Goal: Transaction & Acquisition: Purchase product/service

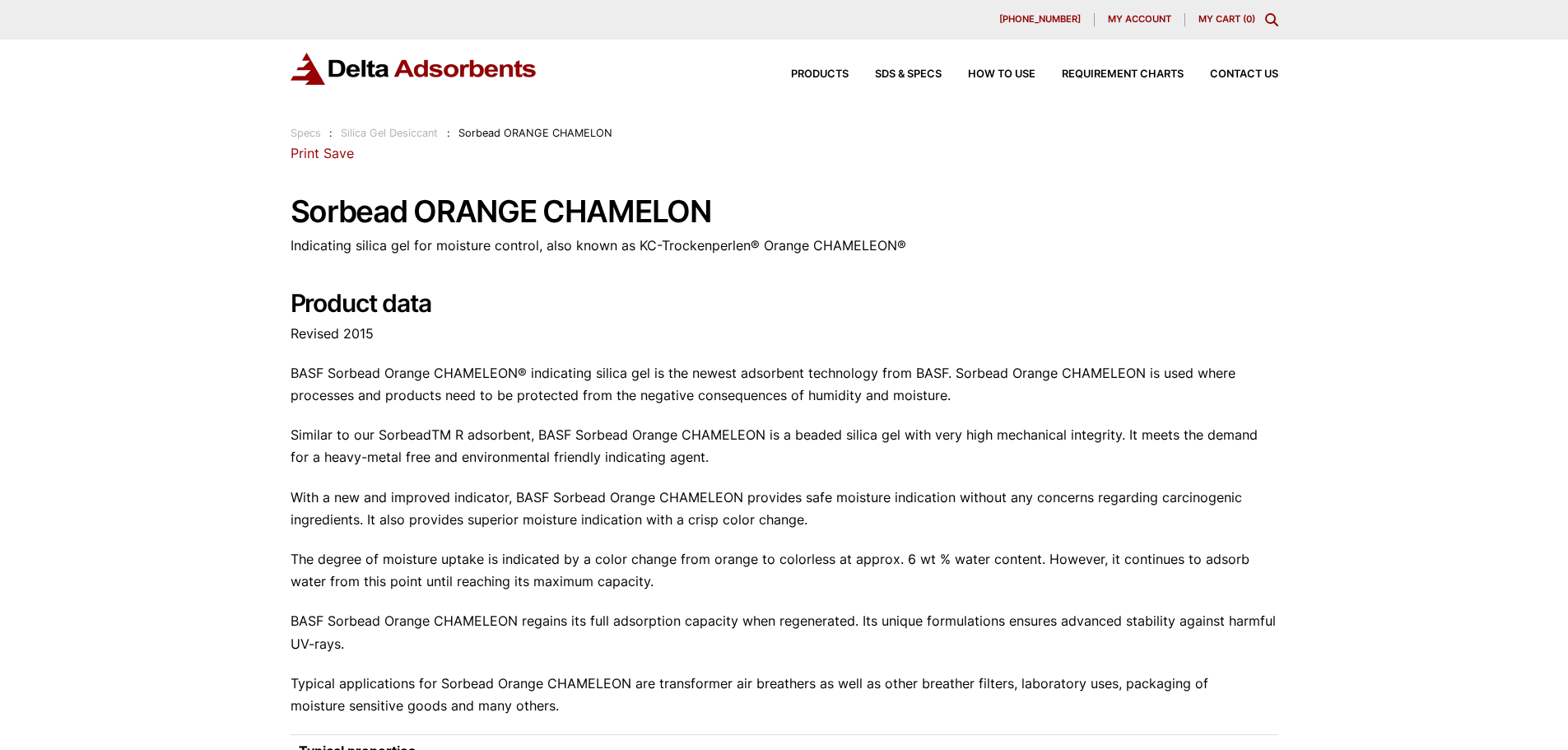
click at [1250, 67] on div "Products SDS & SPECS How to Use Requirement Charts Contact Us" at bounding box center [1021, 75] width 527 height 24
click at [1222, 76] on span "Contact Us" at bounding box center [1244, 74] width 68 height 11
click at [1248, 67] on div "Products SDS & SPECS How to Use Requirement Charts Contact Us" at bounding box center [1021, 75] width 527 height 24
click at [1272, 20] on icon "Toggle Modal Content" at bounding box center [1272, 19] width 13 height 13
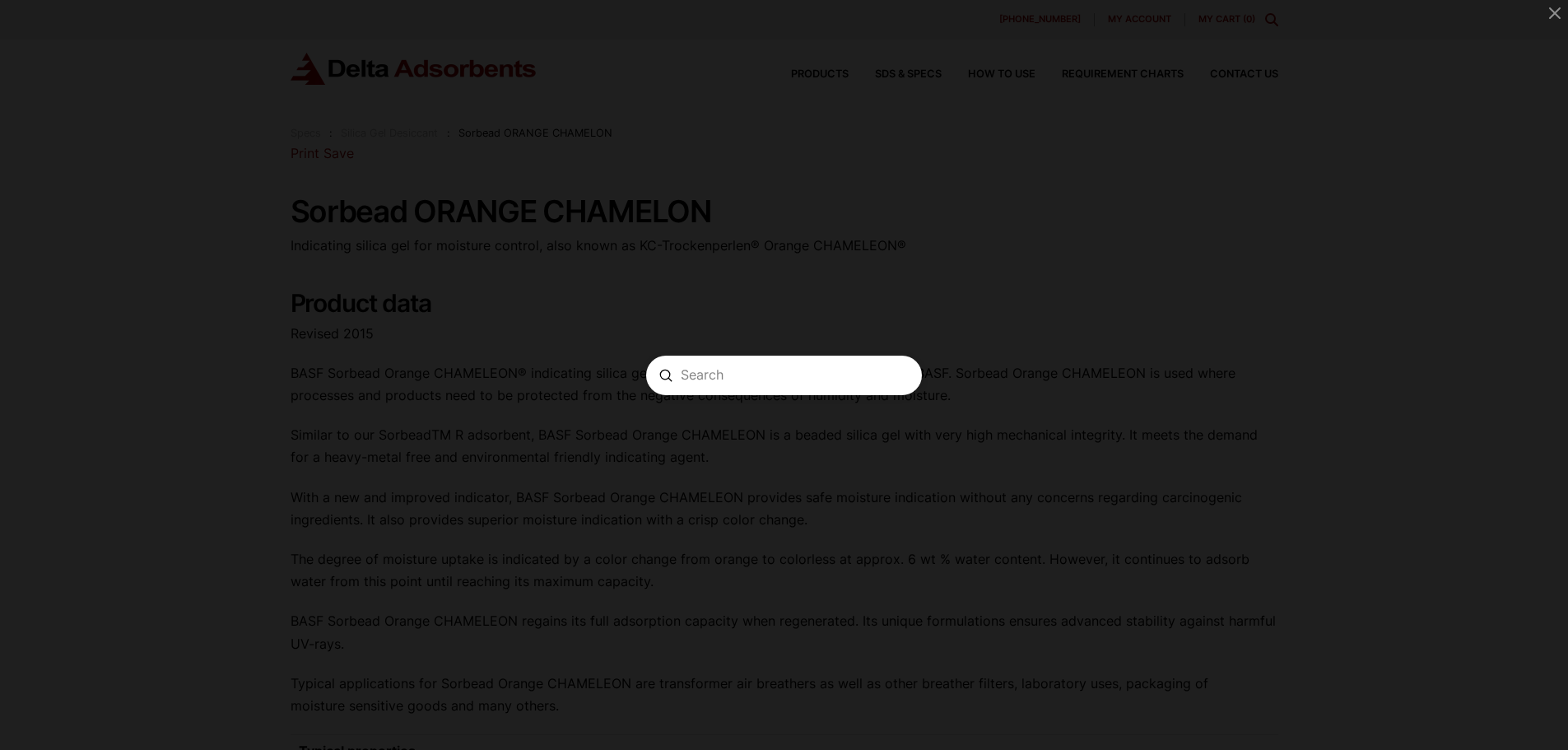
click at [764, 375] on input "Search" at bounding box center [784, 375] width 207 height 18
paste input "SORBEAD ORANGE CHAMELEON 2050"
type input "SORBEAD ORANGE CHAMELEON 2050"
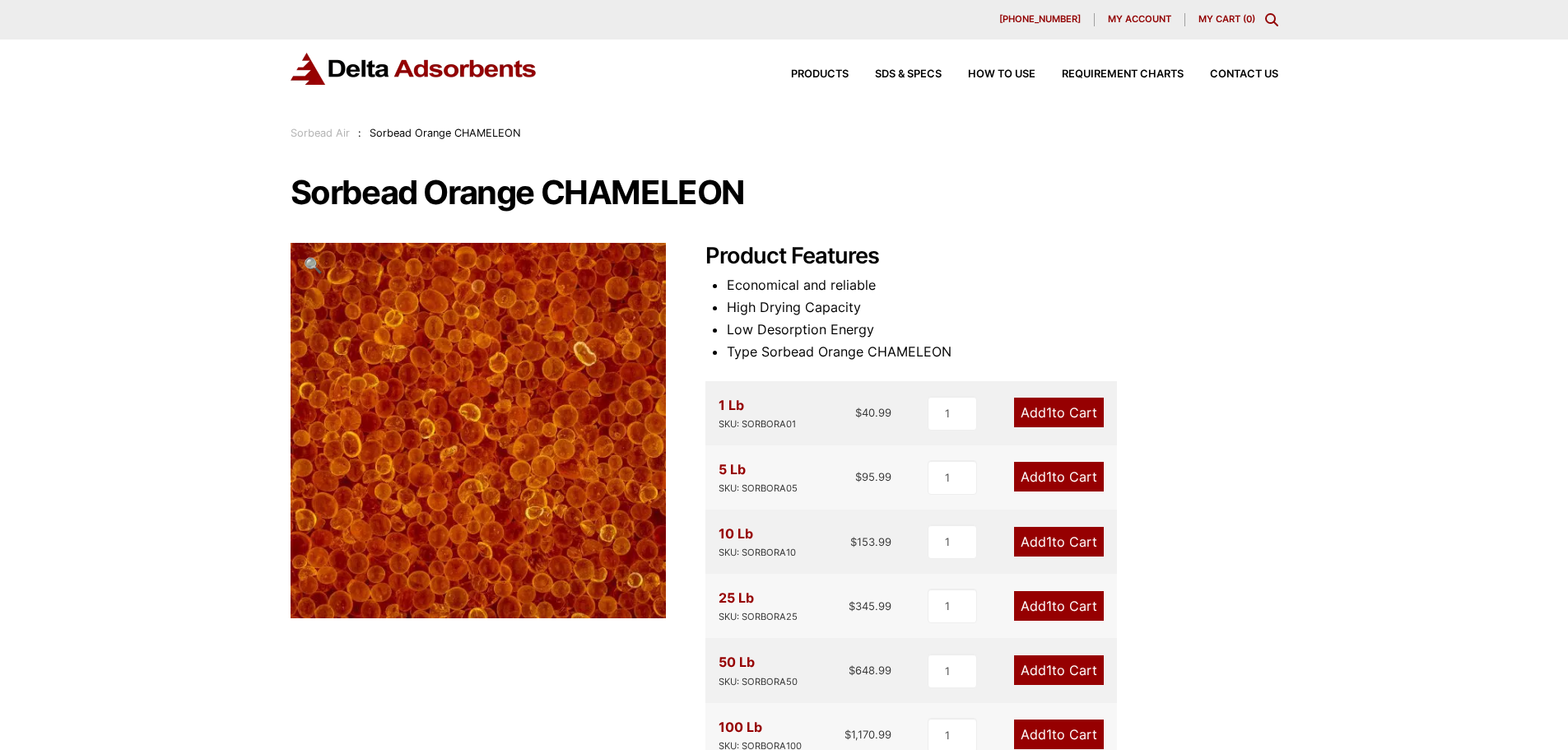
click at [1269, 25] on icon "Toggle Modal Content" at bounding box center [1272, 19] width 13 height 13
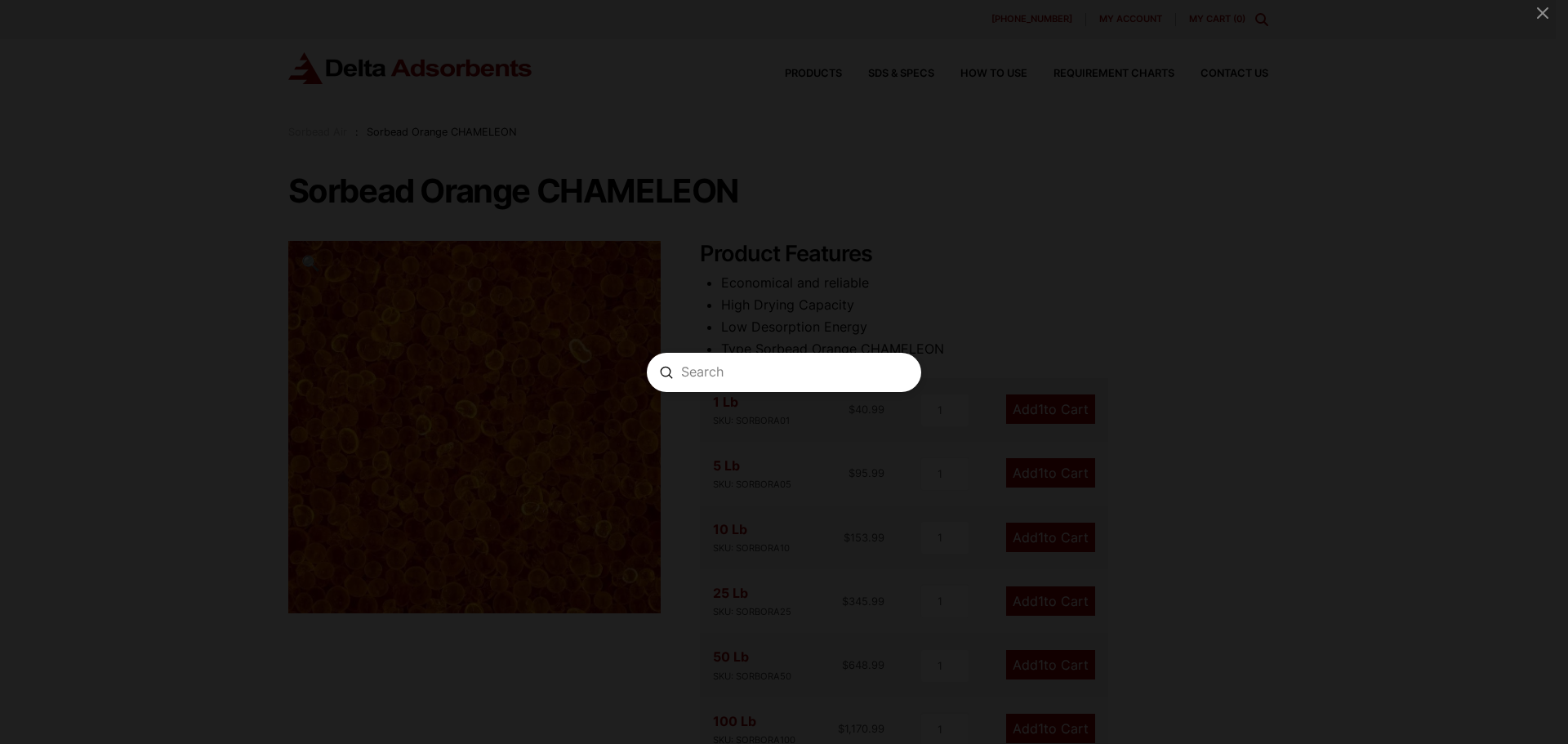
click at [1374, 326] on div "Search Submit Clear" at bounding box center [784, 372] width 1568 height 744
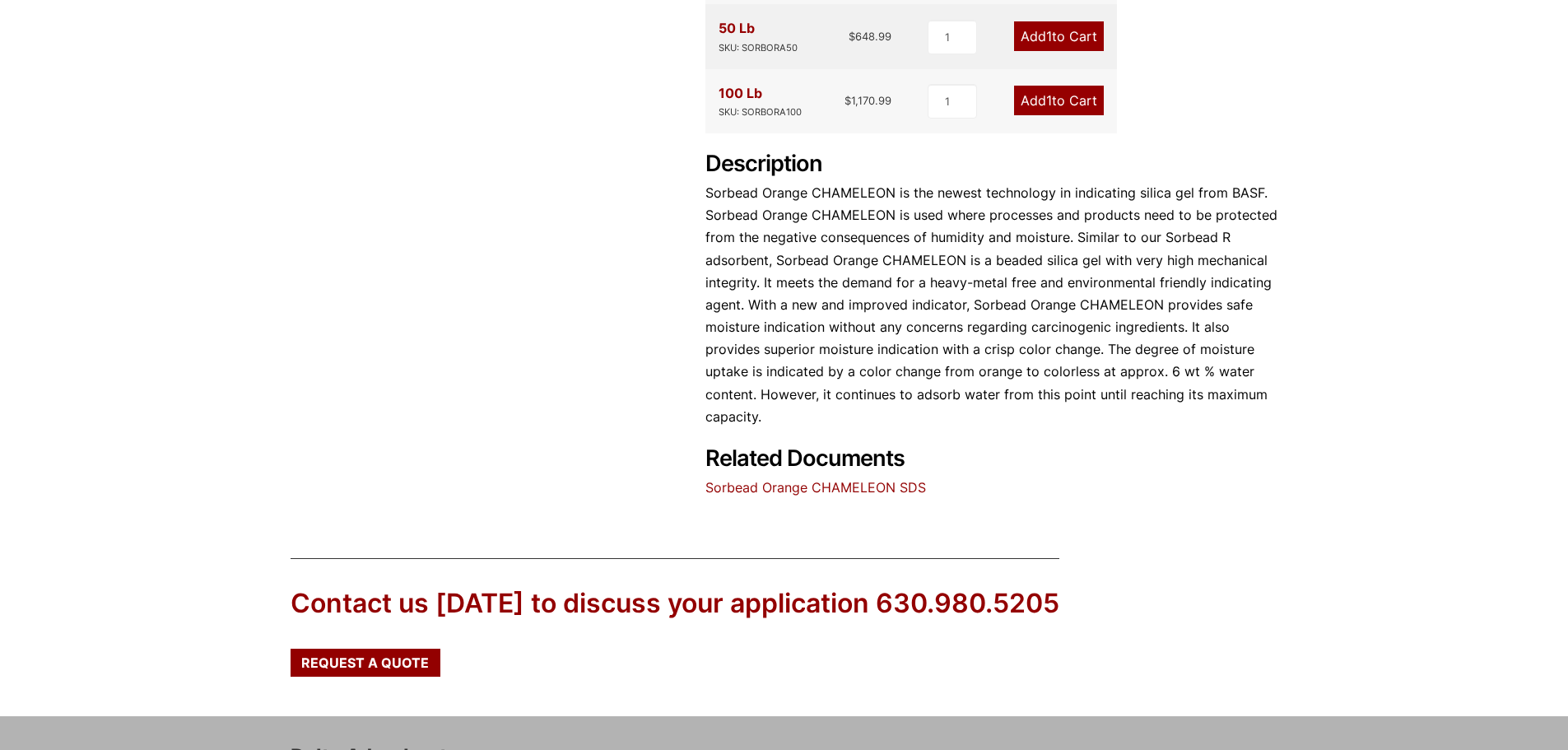
scroll to position [741, 0]
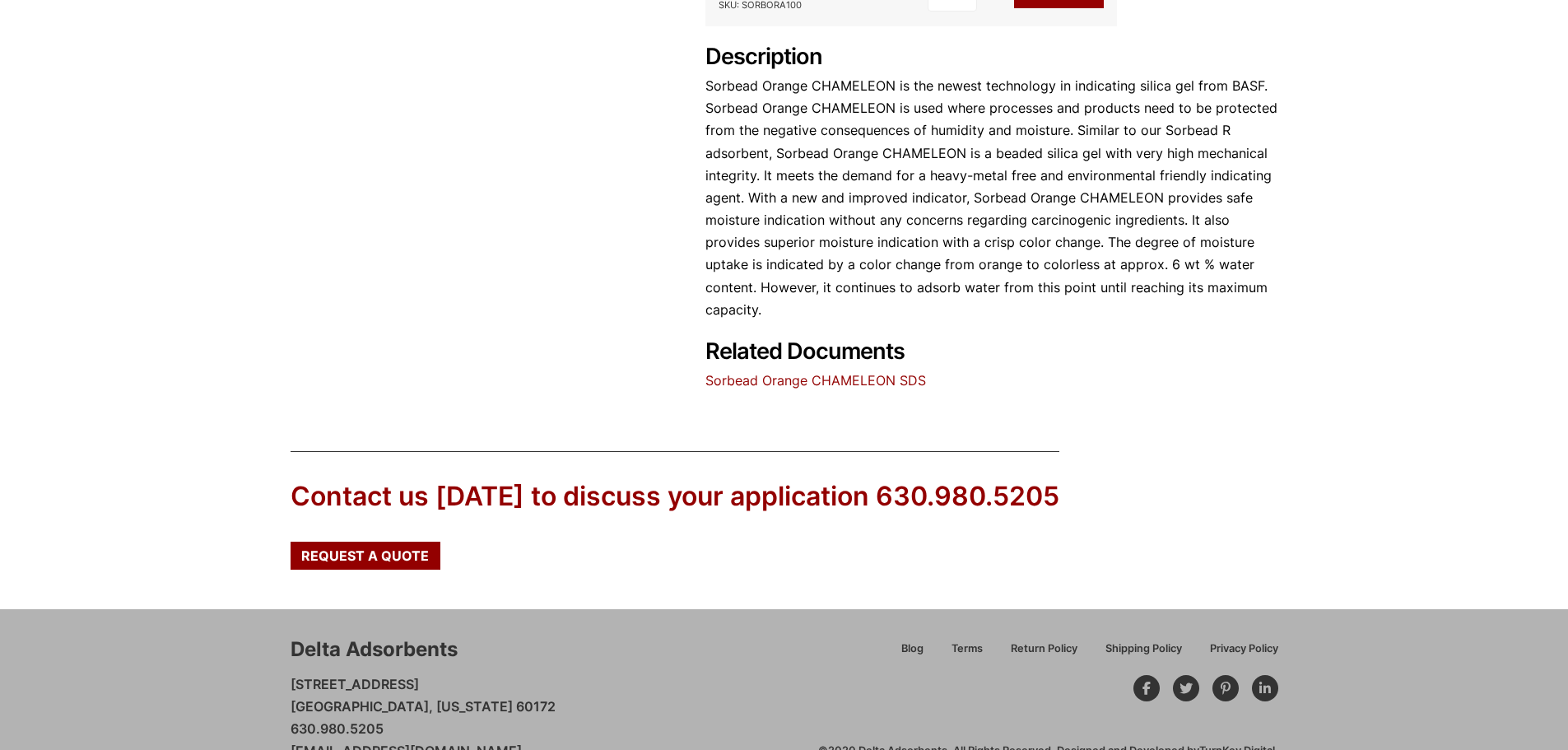
click at [761, 382] on link "Sorbead Orange CHAMELEON SDS" at bounding box center [816, 380] width 220 height 17
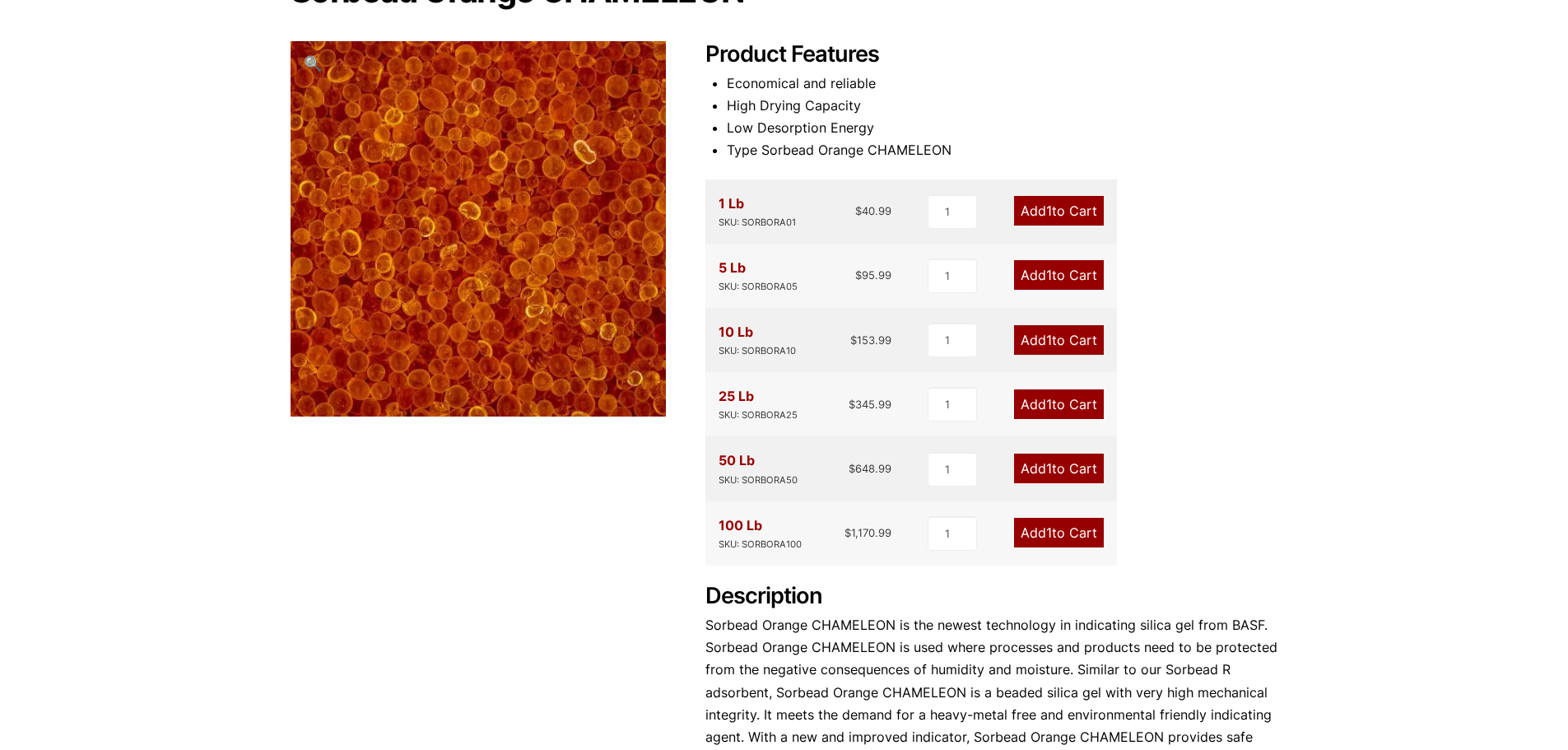
scroll to position [247, 0]
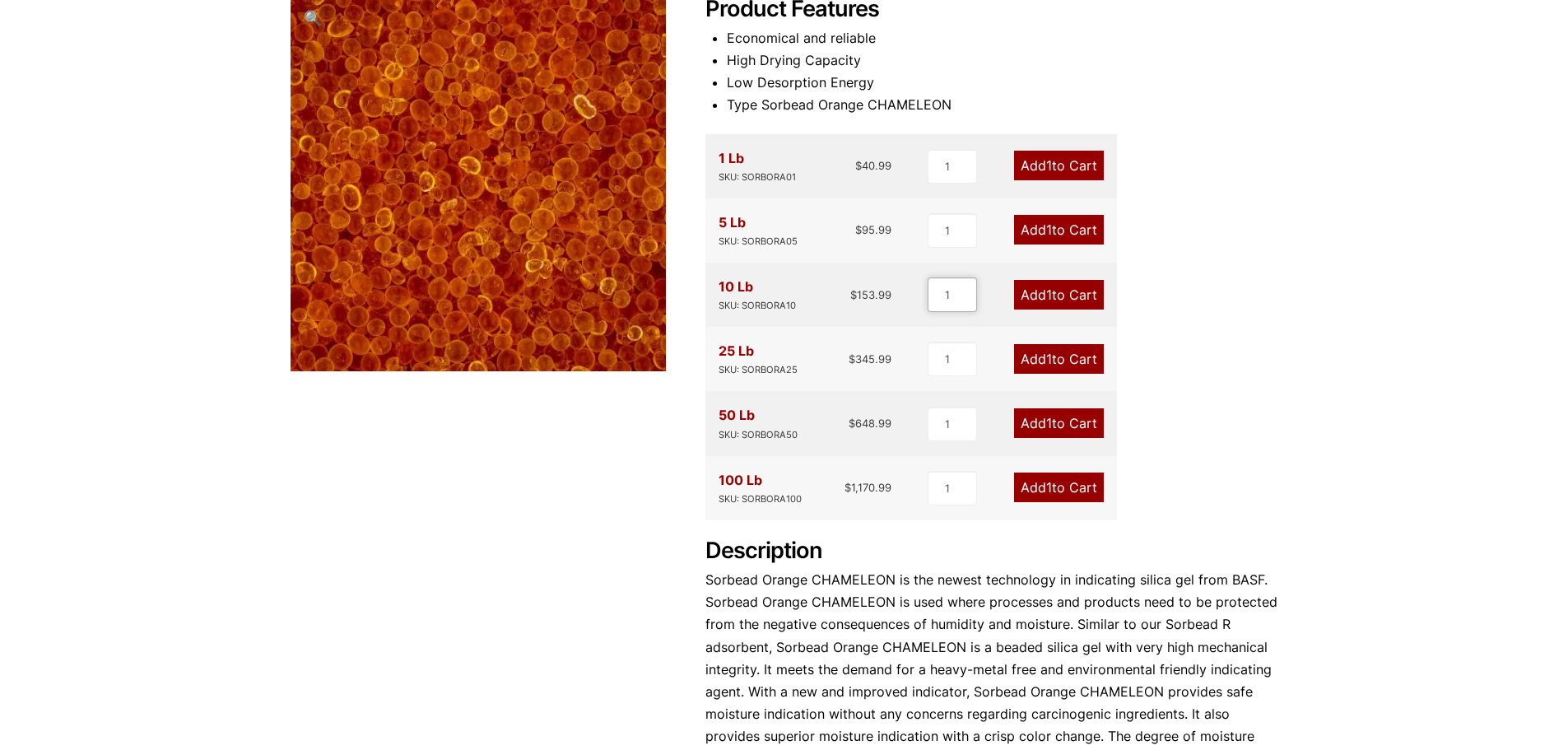
click at [946, 289] on input "1" at bounding box center [953, 294] width 49 height 34
type input "2"
click at [967, 290] on input "2" at bounding box center [952, 294] width 49 height 34
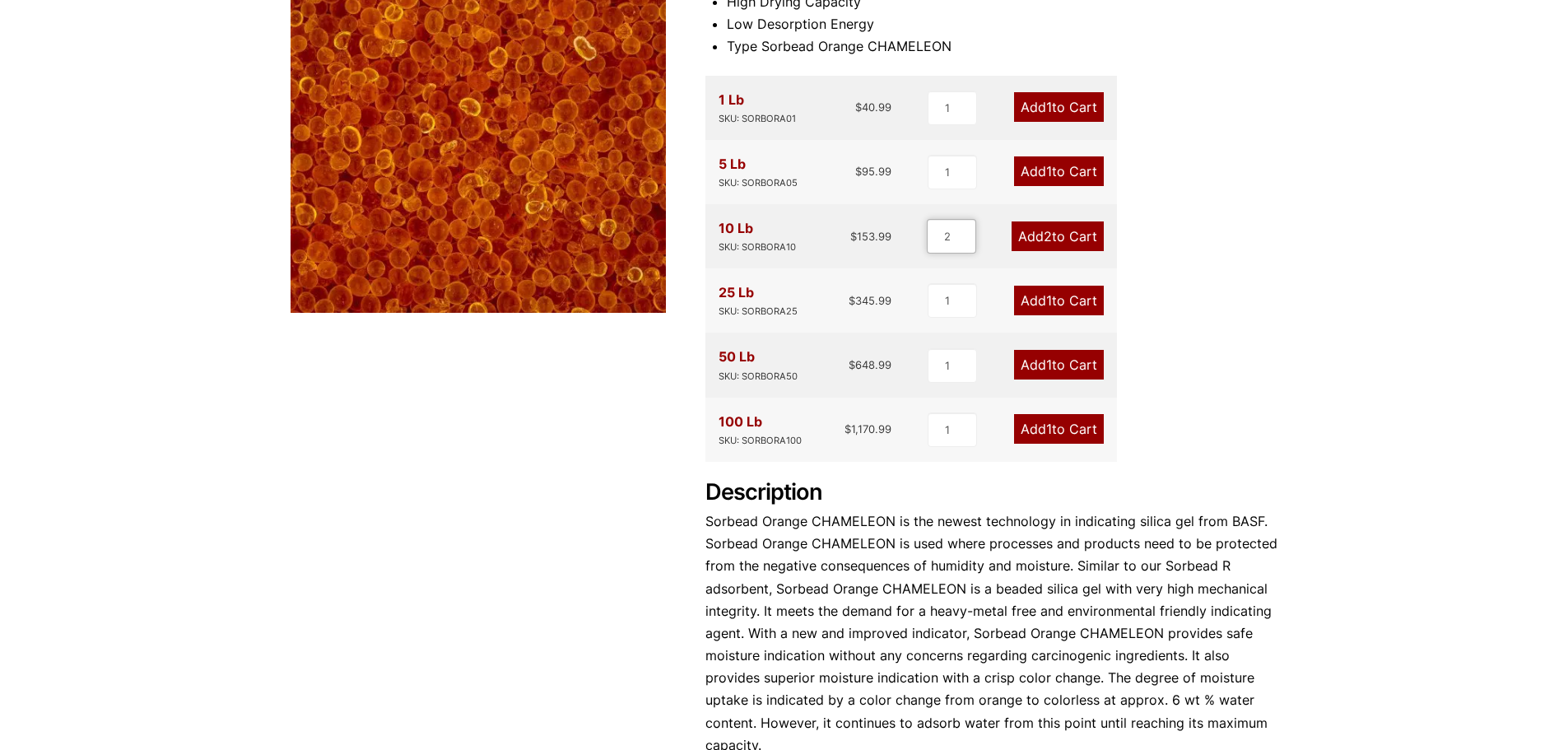
scroll to position [286, 0]
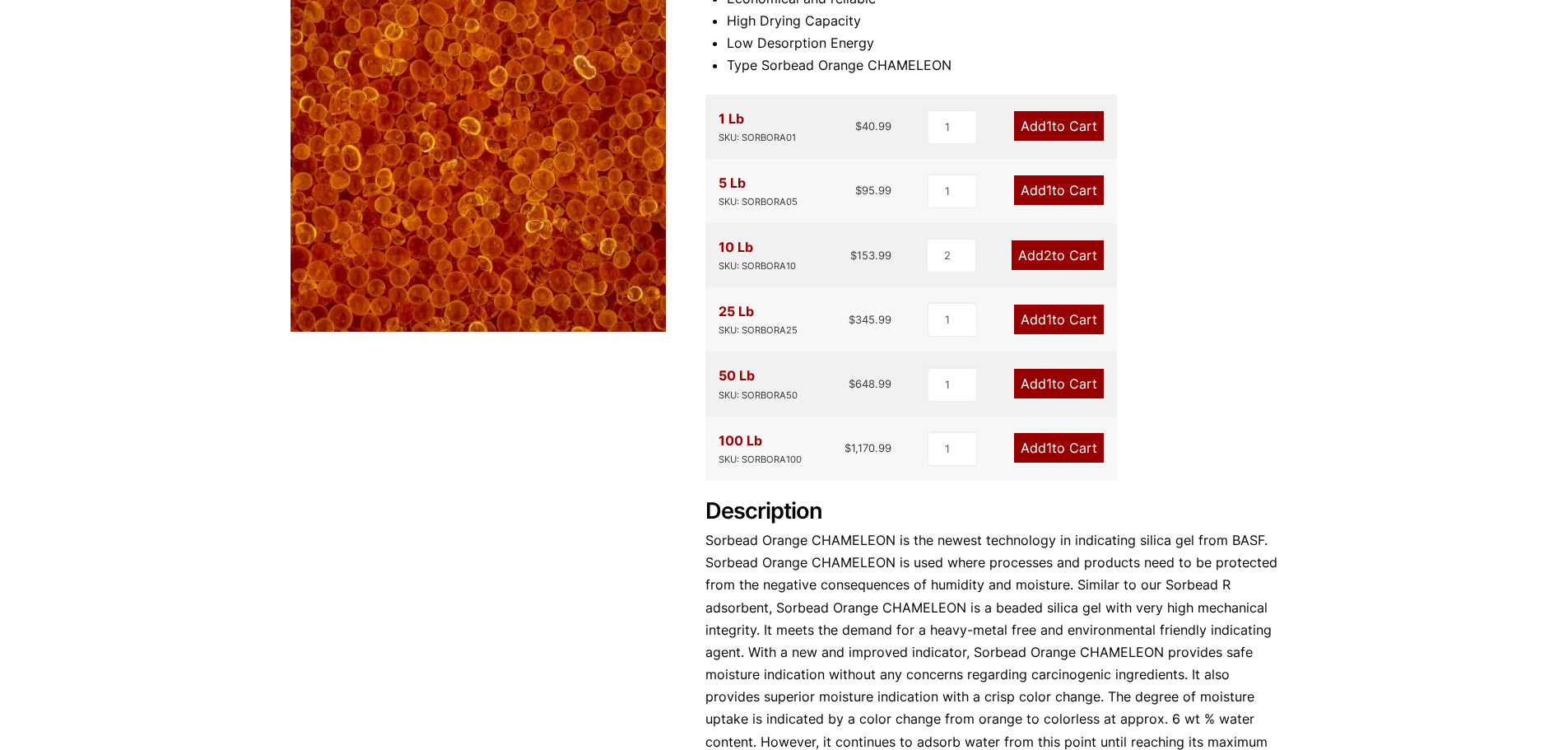
click at [1443, 390] on div "Our website has detected that you are using an outdated browser that will preve…" at bounding box center [784, 478] width 1568 height 1531
click at [1071, 257] on link "Add 2 to Cart" at bounding box center [1058, 255] width 93 height 30
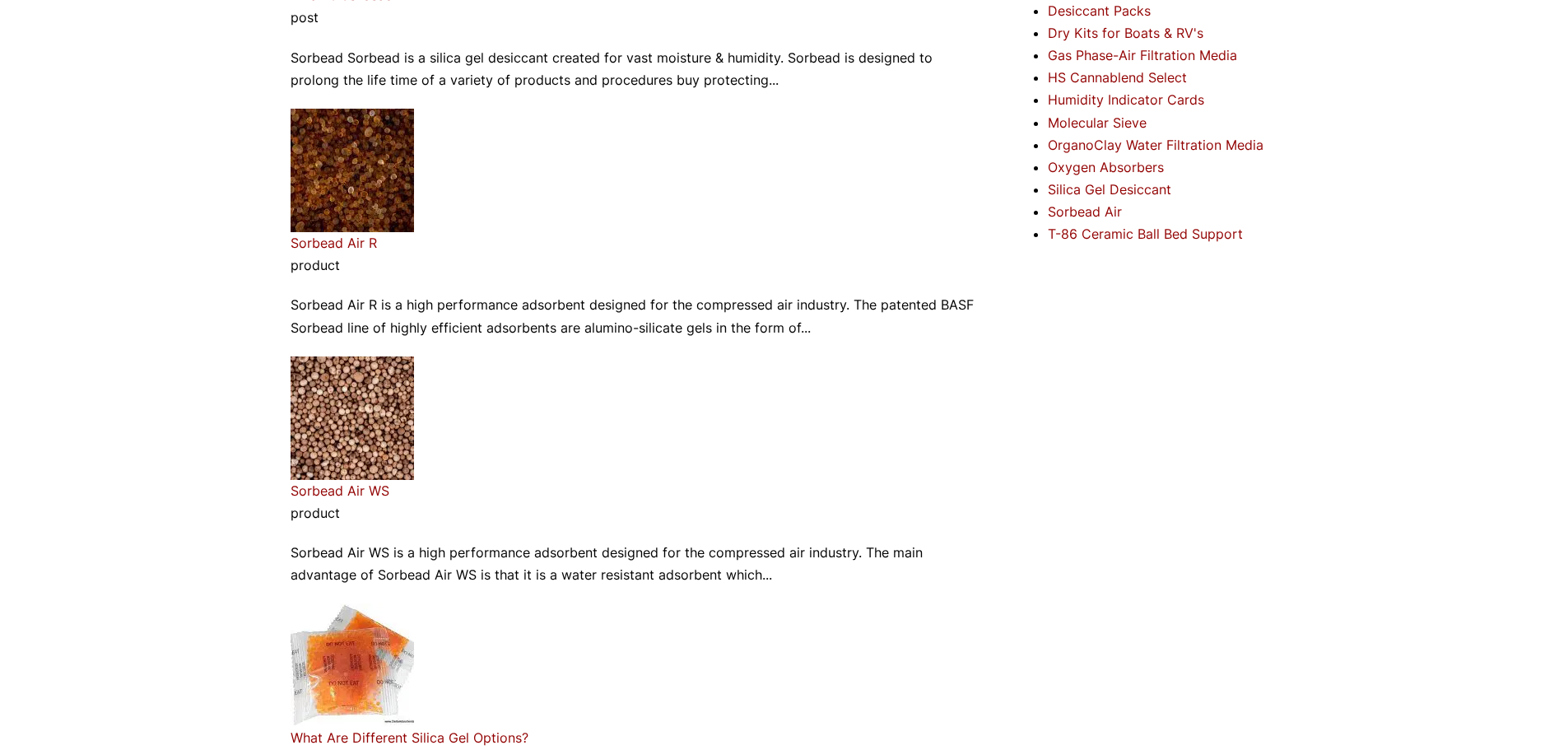
scroll to position [42, 0]
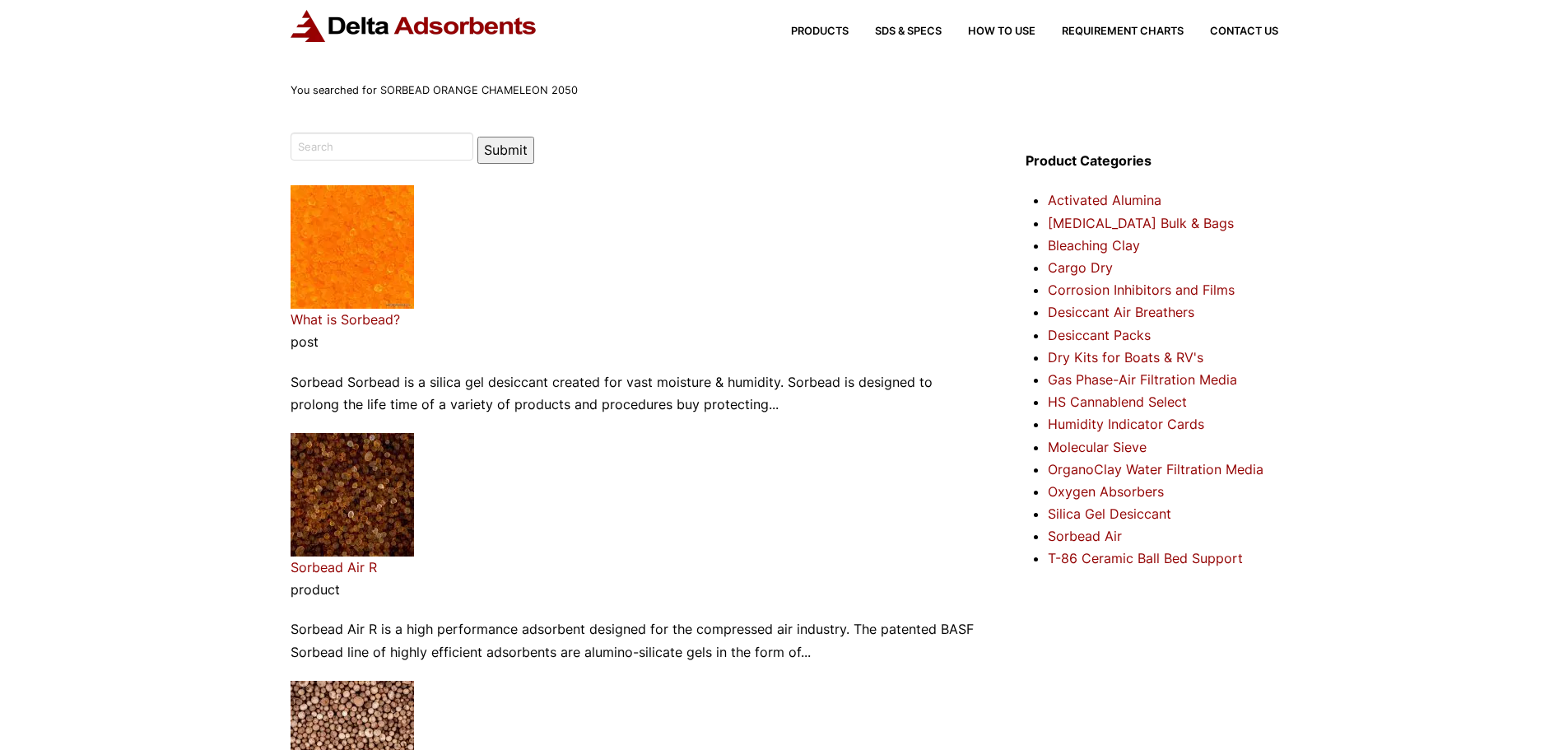
click at [345, 281] on img at bounding box center [351, 246] width 123 height 123
click at [374, 323] on link "What is Sorbead?" at bounding box center [345, 319] width 109 height 17
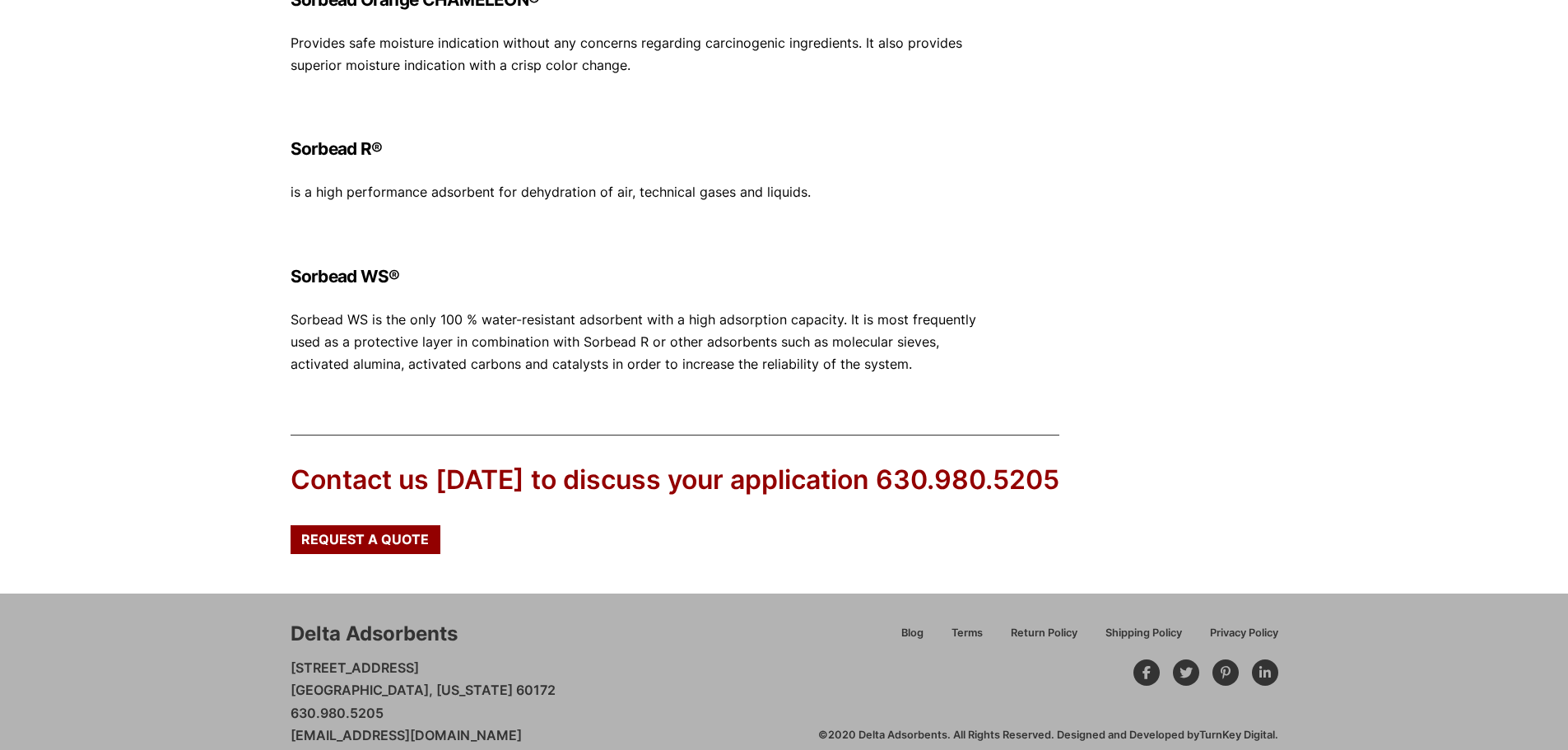
scroll to position [708, 0]
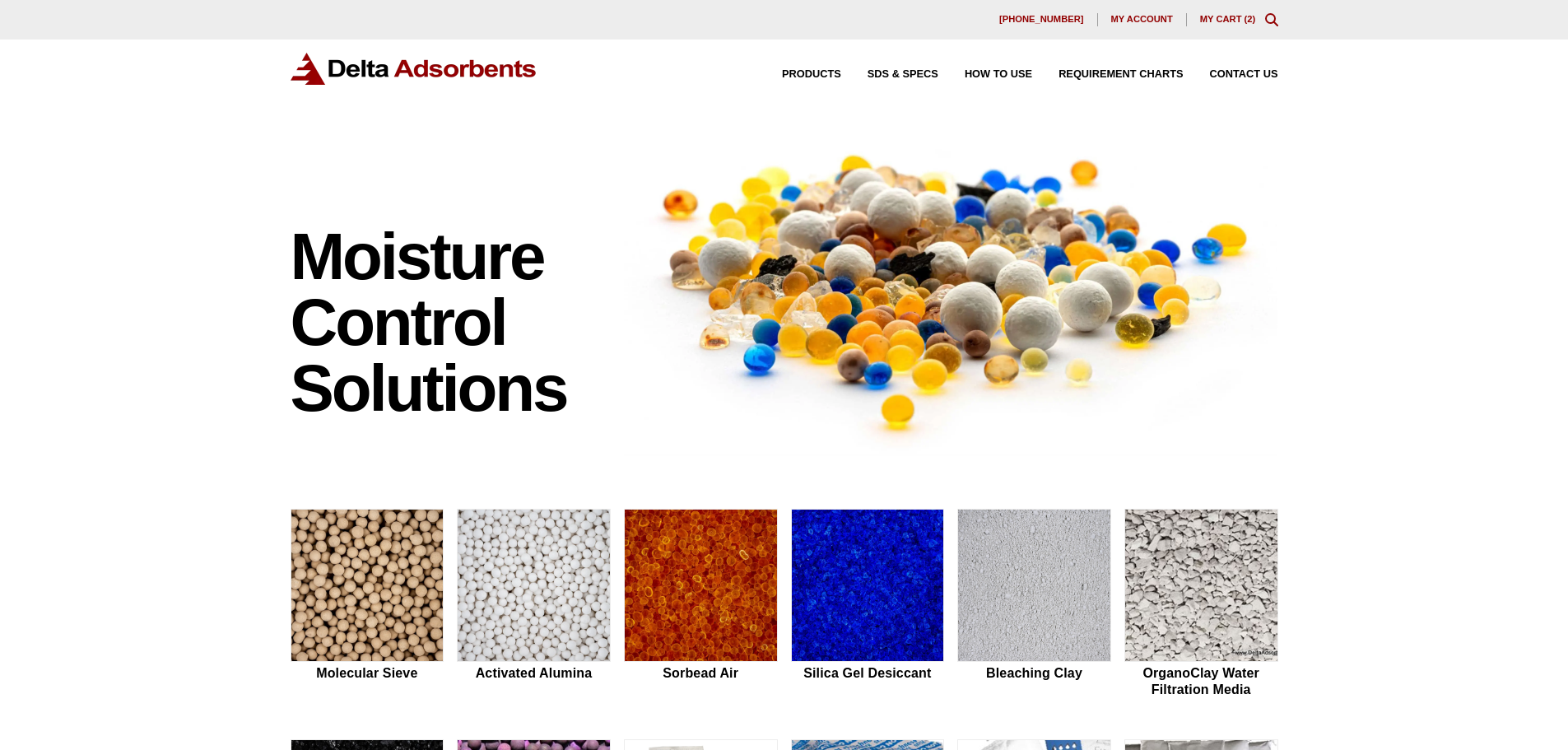
click at [1239, 19] on link "My Cart ( 2 )" at bounding box center [1227, 19] width 56 height 10
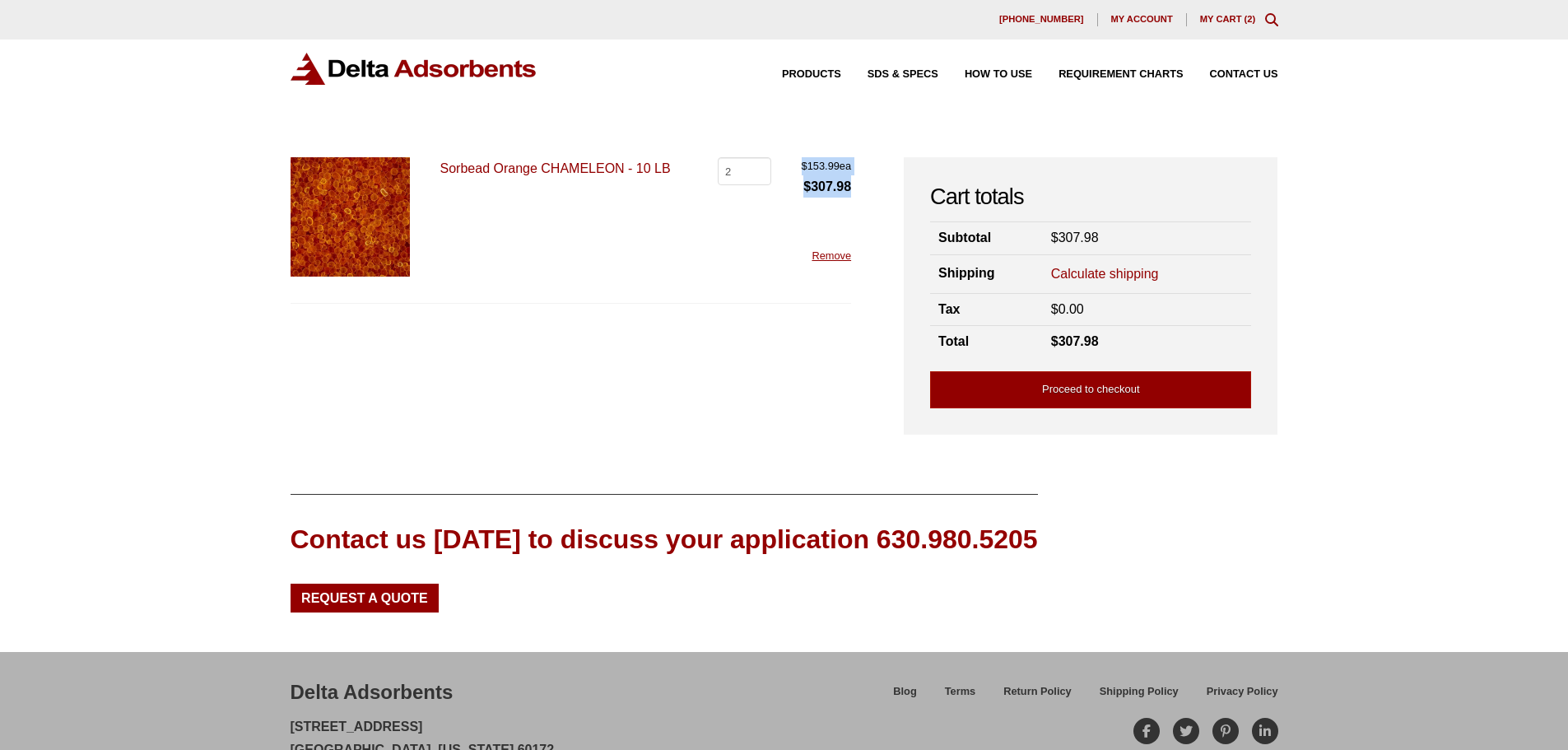
drag, startPoint x: 798, startPoint y: 158, endPoint x: 870, endPoint y: 200, distance: 83.4
click at [870, 200] on div "Sorbead Orange CHAMELEON - 10 LB Sorbead Orange CHAMELEON - 10 LB quantity 2 $ …" at bounding box center [784, 296] width 988 height 278
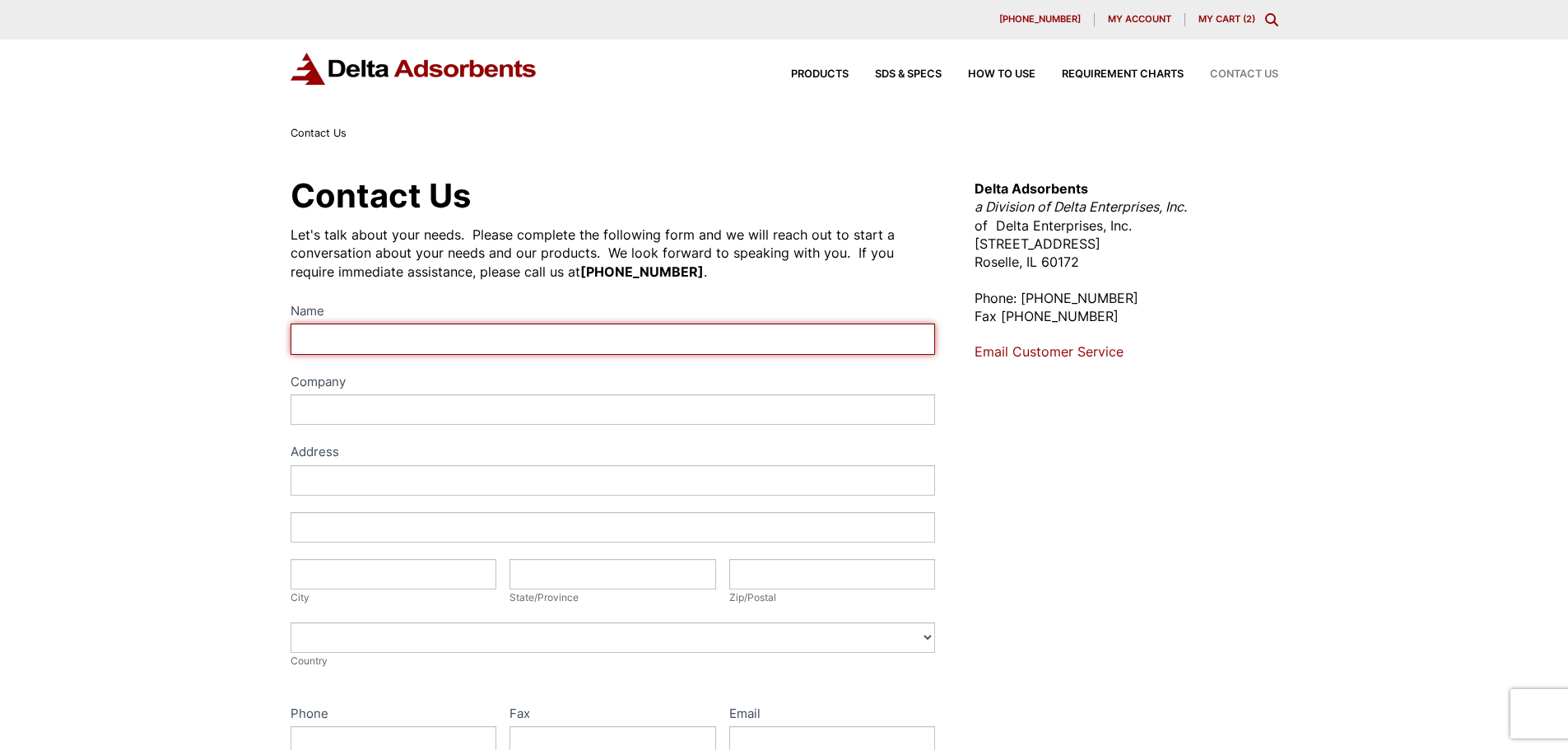
click at [375, 340] on input "Name" at bounding box center [613, 339] width 646 height 31
type input "[PERSON_NAME]"
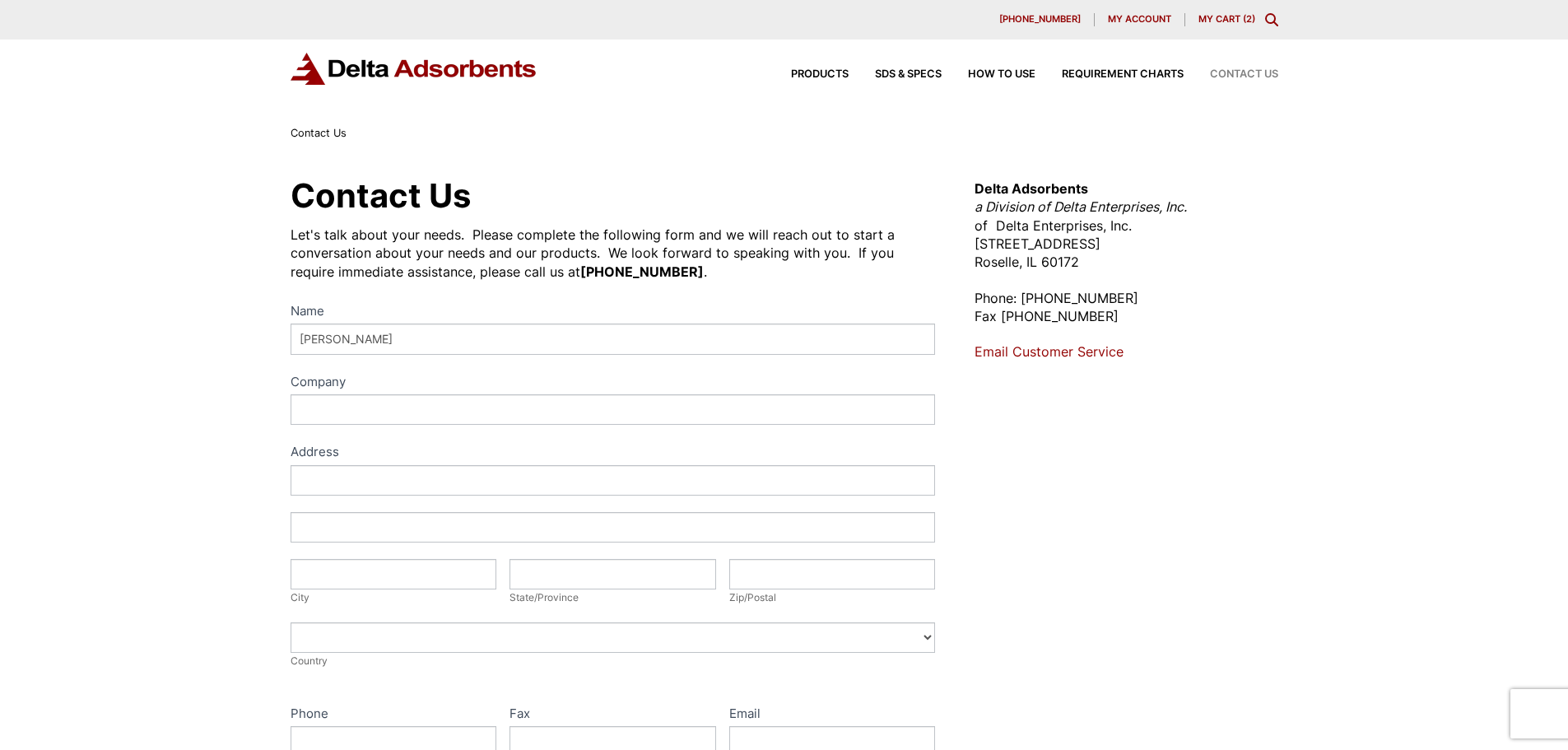
type input "ALPHAONE USA LLC"
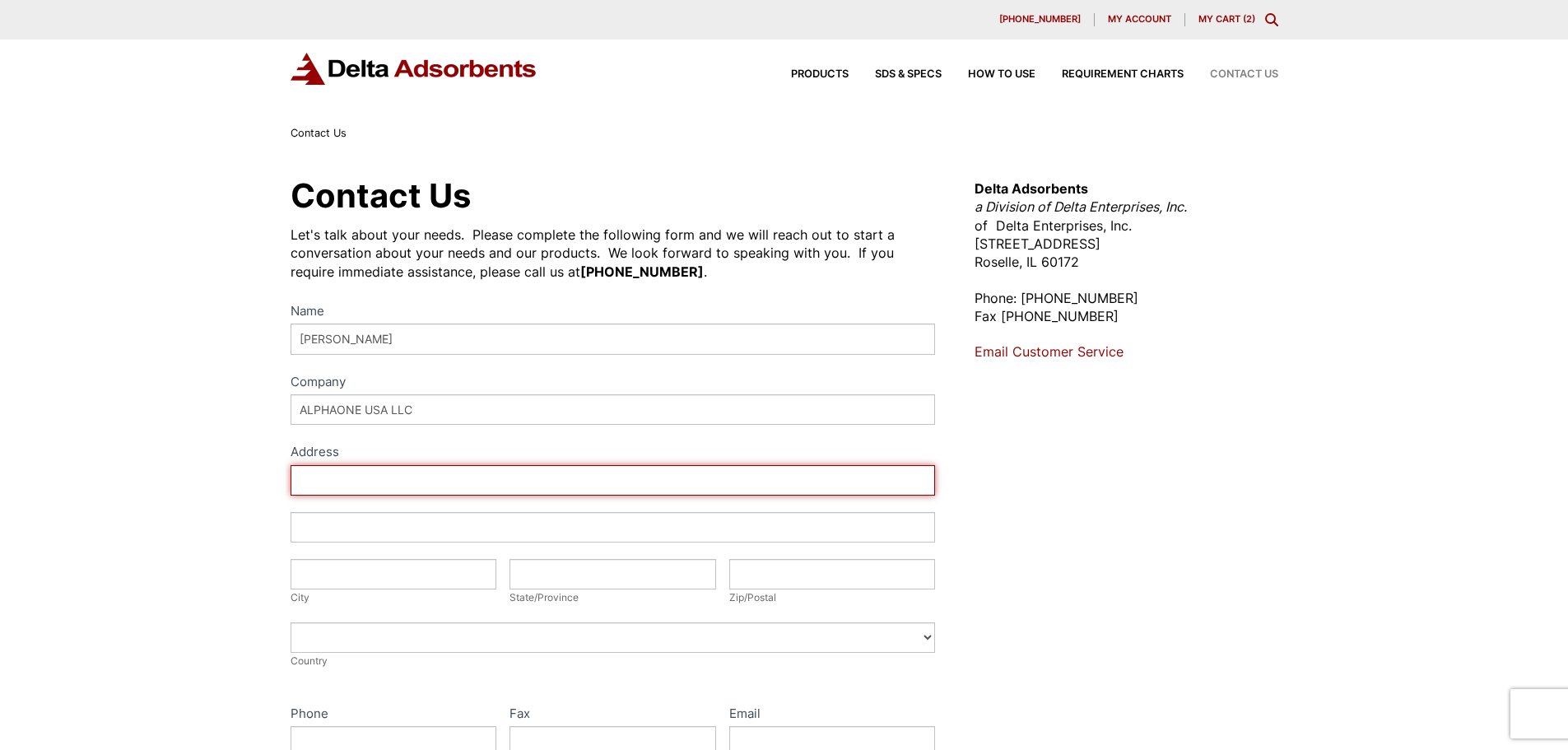
type input "[STREET_ADDRESS]"
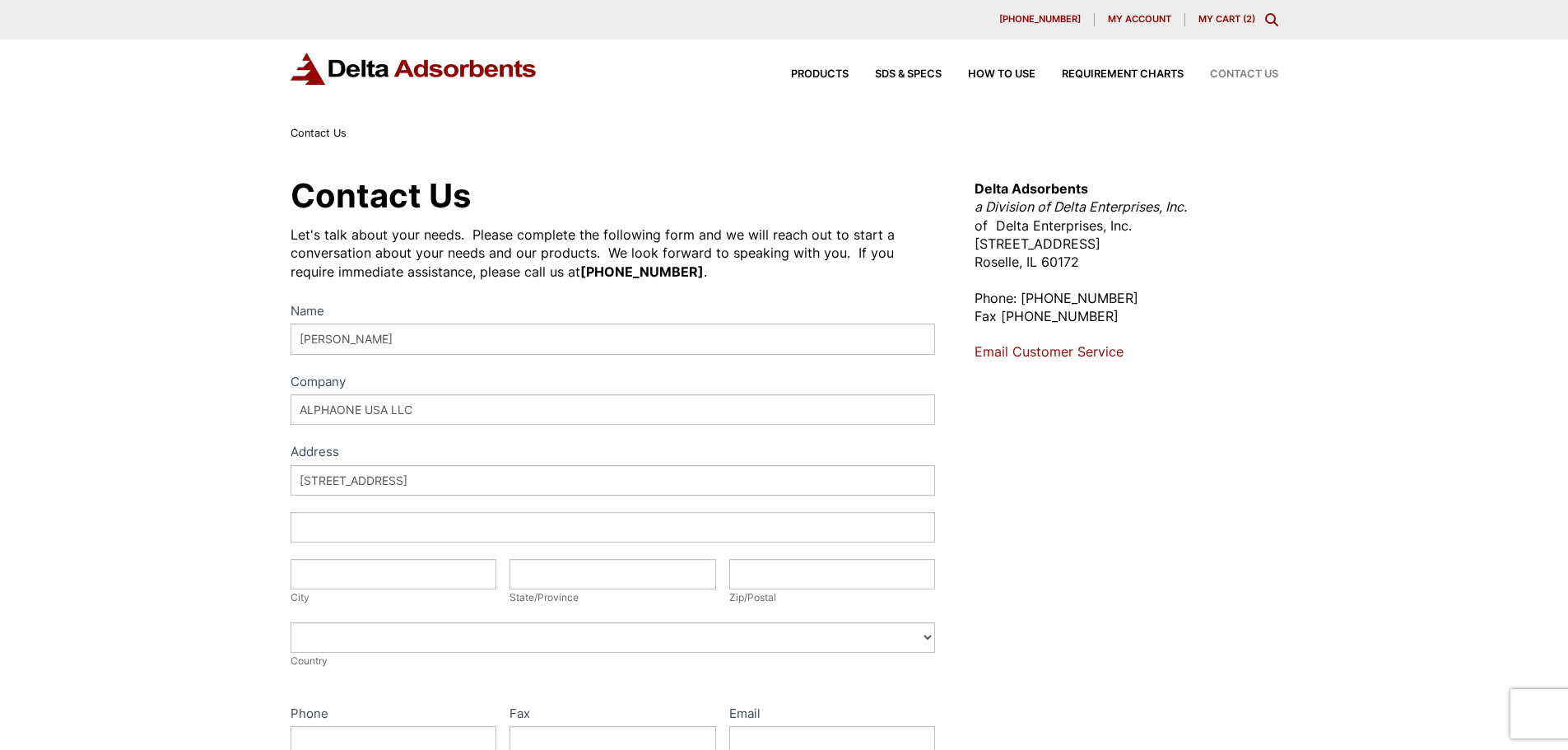
type input "[GEOGRAPHIC_DATA]"
type input "[US_STATE]"
type input "33064-1428"
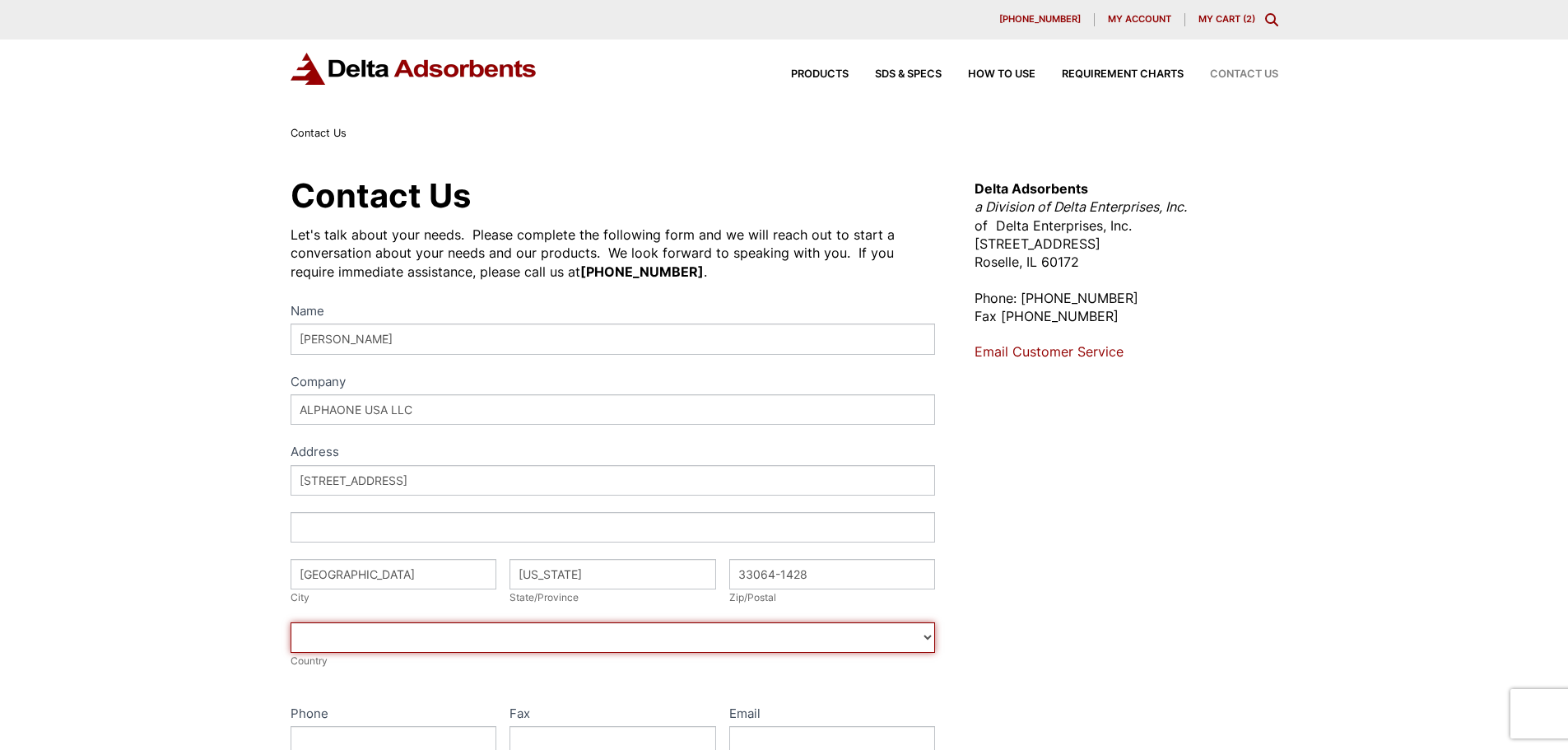
select select "[GEOGRAPHIC_DATA]"
type input "3054520807"
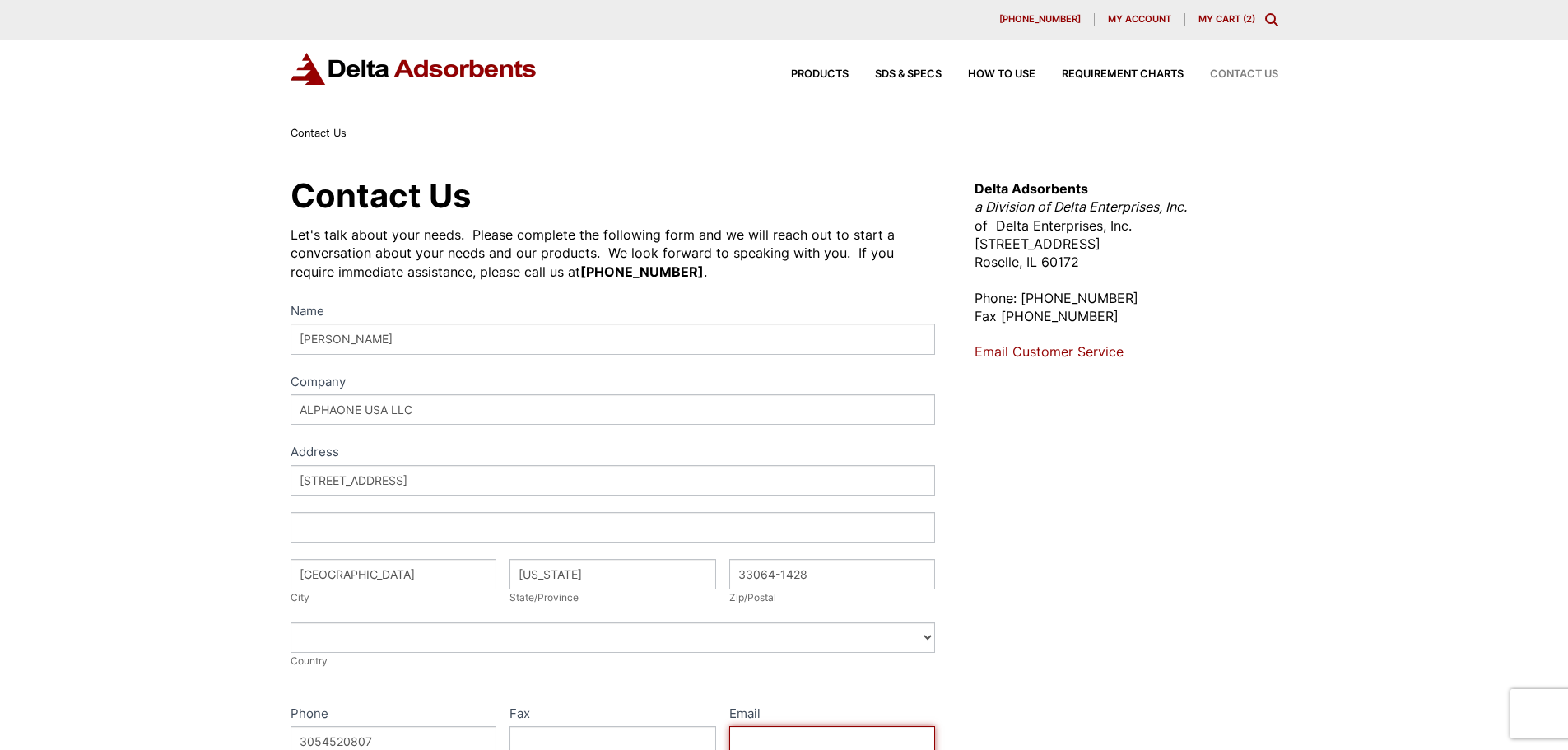
type input "[EMAIL_ADDRESS][DOMAIN_NAME]"
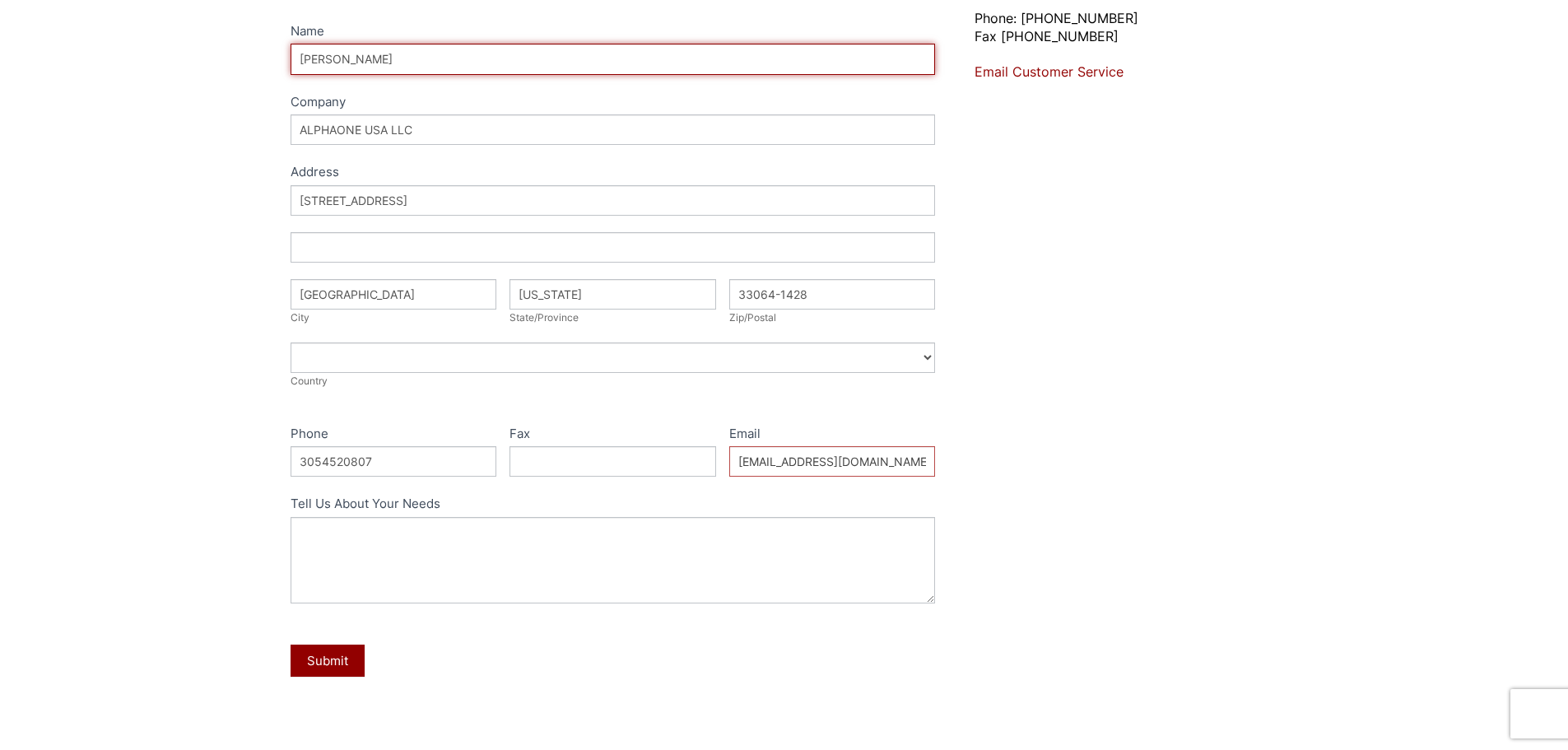
scroll to position [330, 0]
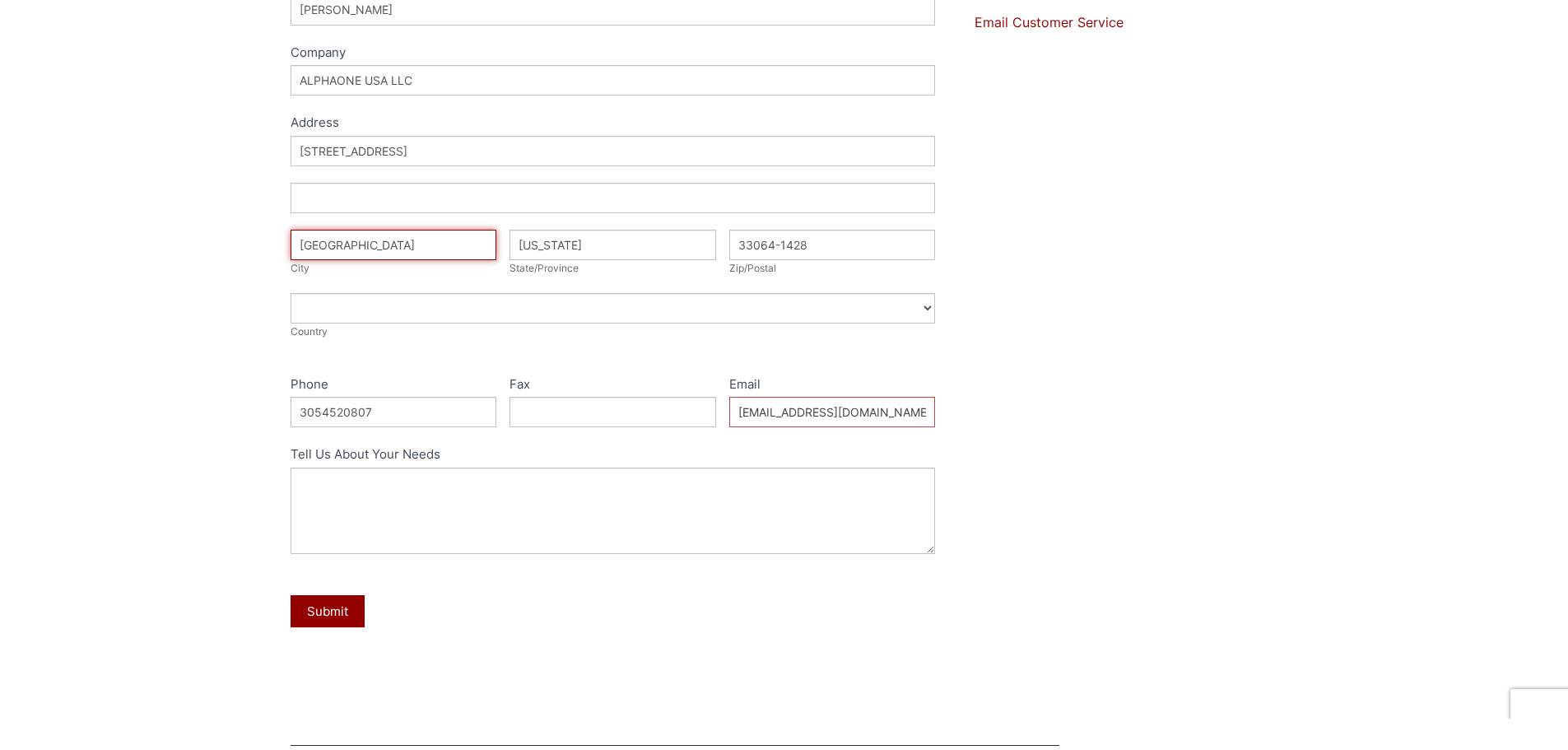
drag, startPoint x: 400, startPoint y: 245, endPoint x: 239, endPoint y: 244, distance: 161.0
click at [239, 244] on div "Contact Us Let's talk about your needs. Please complete the following form and …" at bounding box center [784, 266] width 1568 height 906
click at [166, 272] on div "Contact Us Let's talk about your needs. Please complete the following form and …" at bounding box center [784, 266] width 1568 height 906
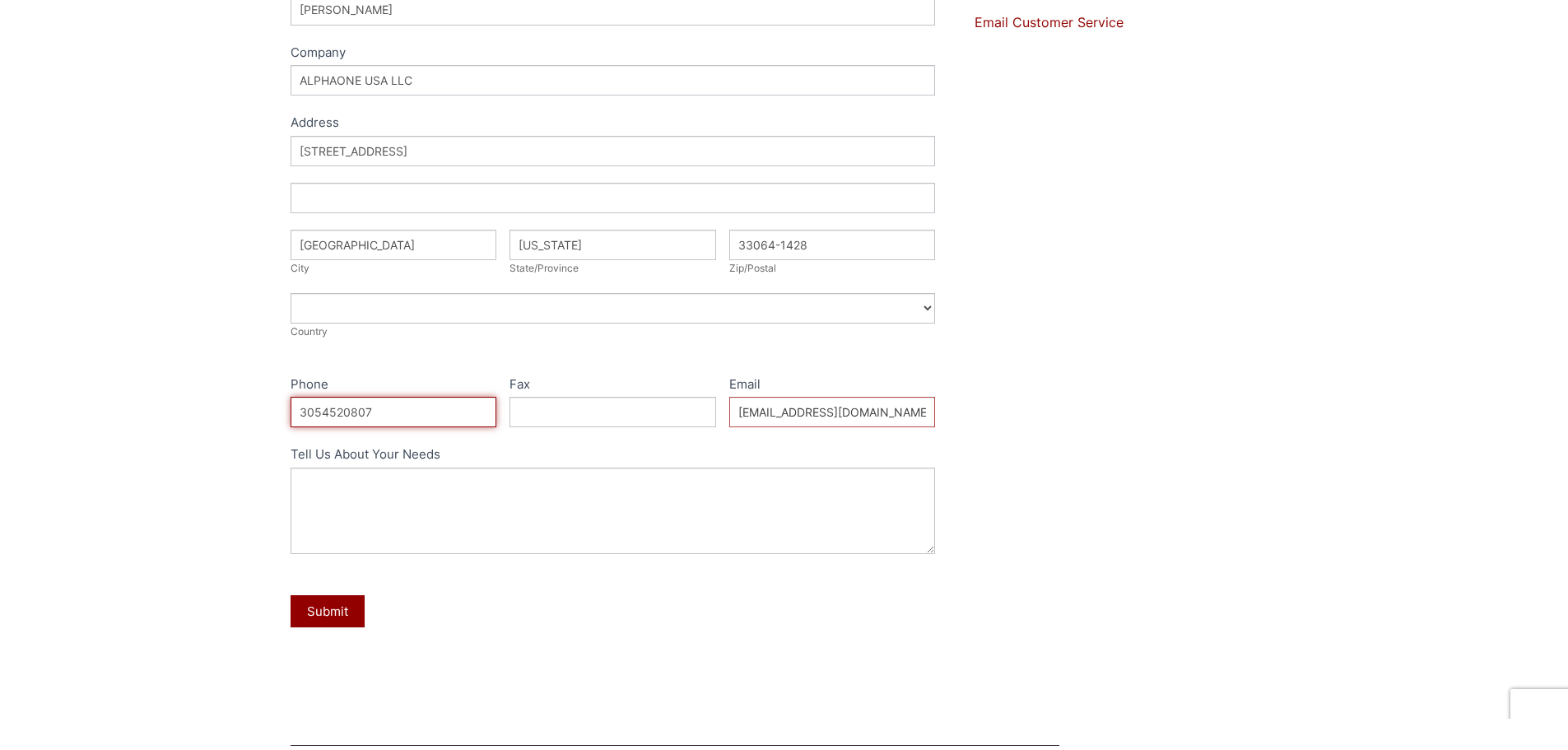
click at [417, 417] on input "3054520807" at bounding box center [394, 411] width 207 height 31
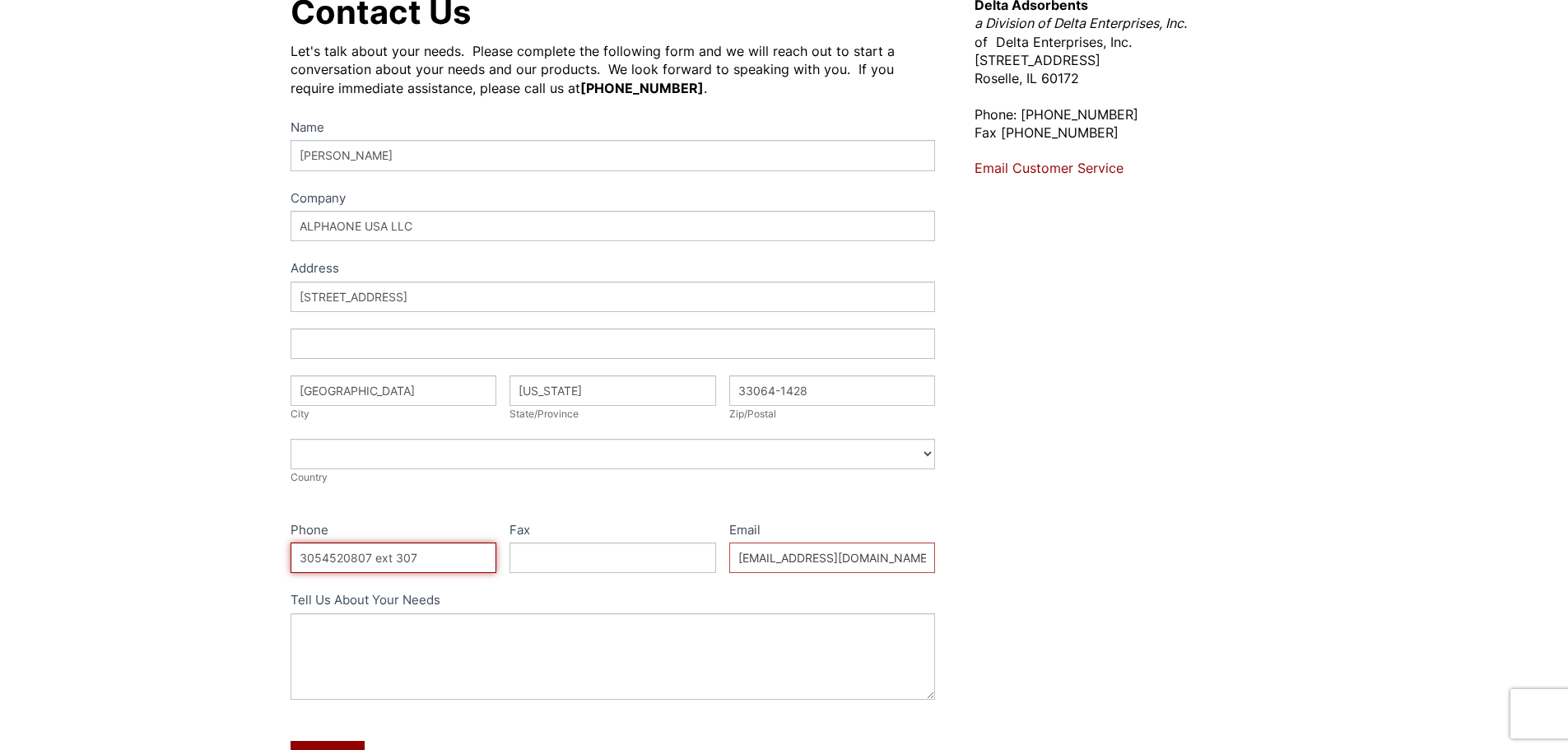
scroll to position [0, 0]
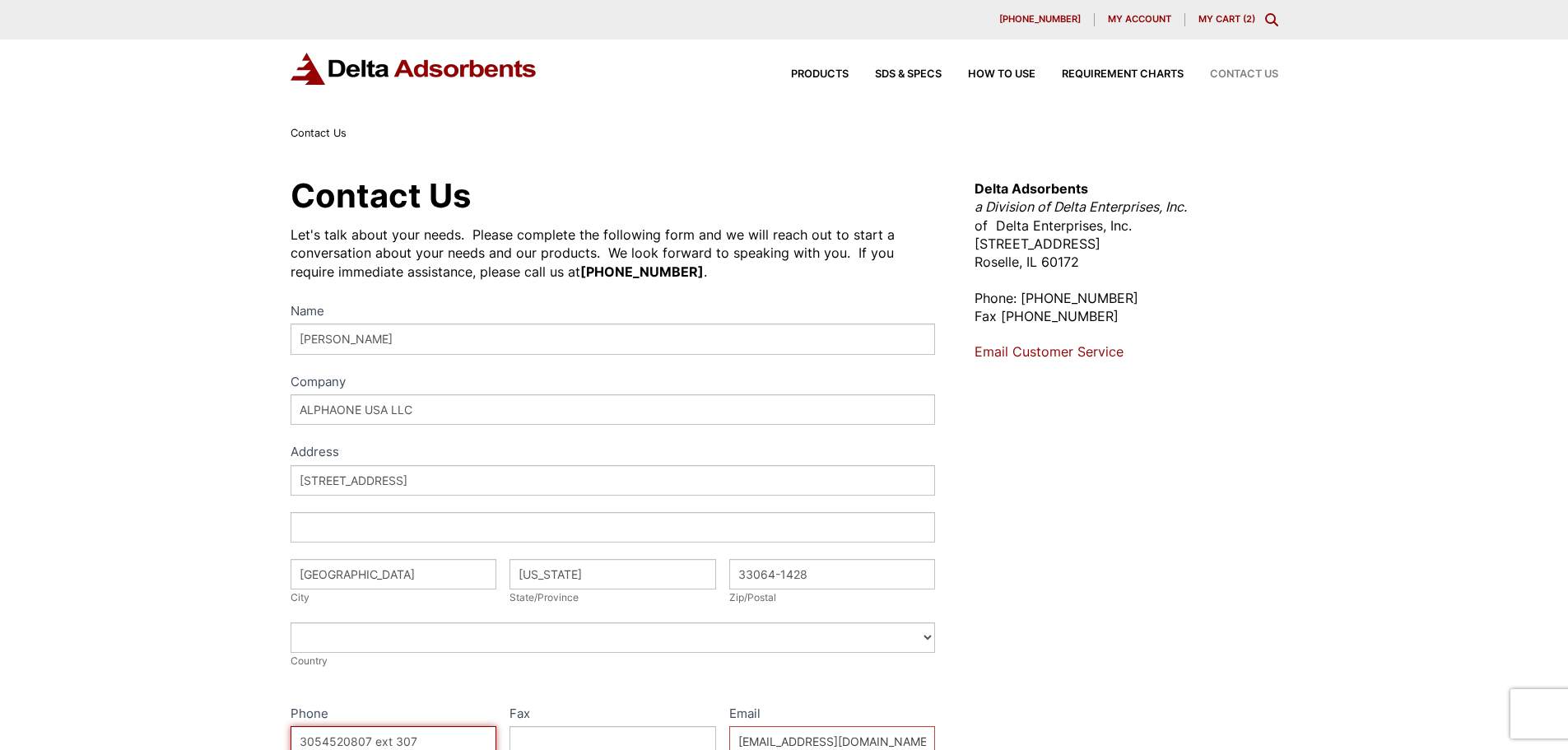
type input "3054520807 ext 307"
click at [1452, 194] on div "Contact Us Let's talk about your needs. Please complete the following form and …" at bounding box center [784, 595] width 1568 height 906
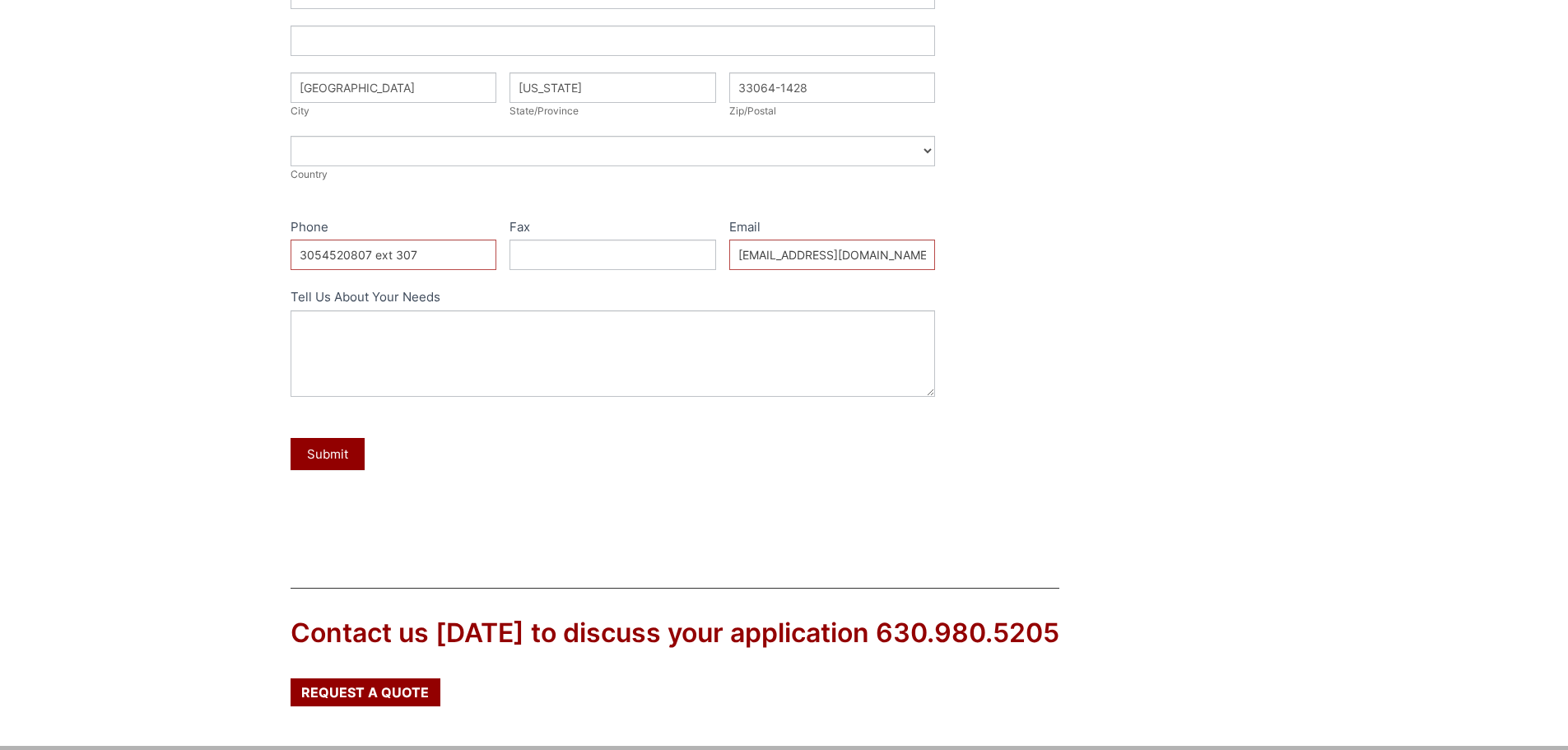
scroll to position [494, 0]
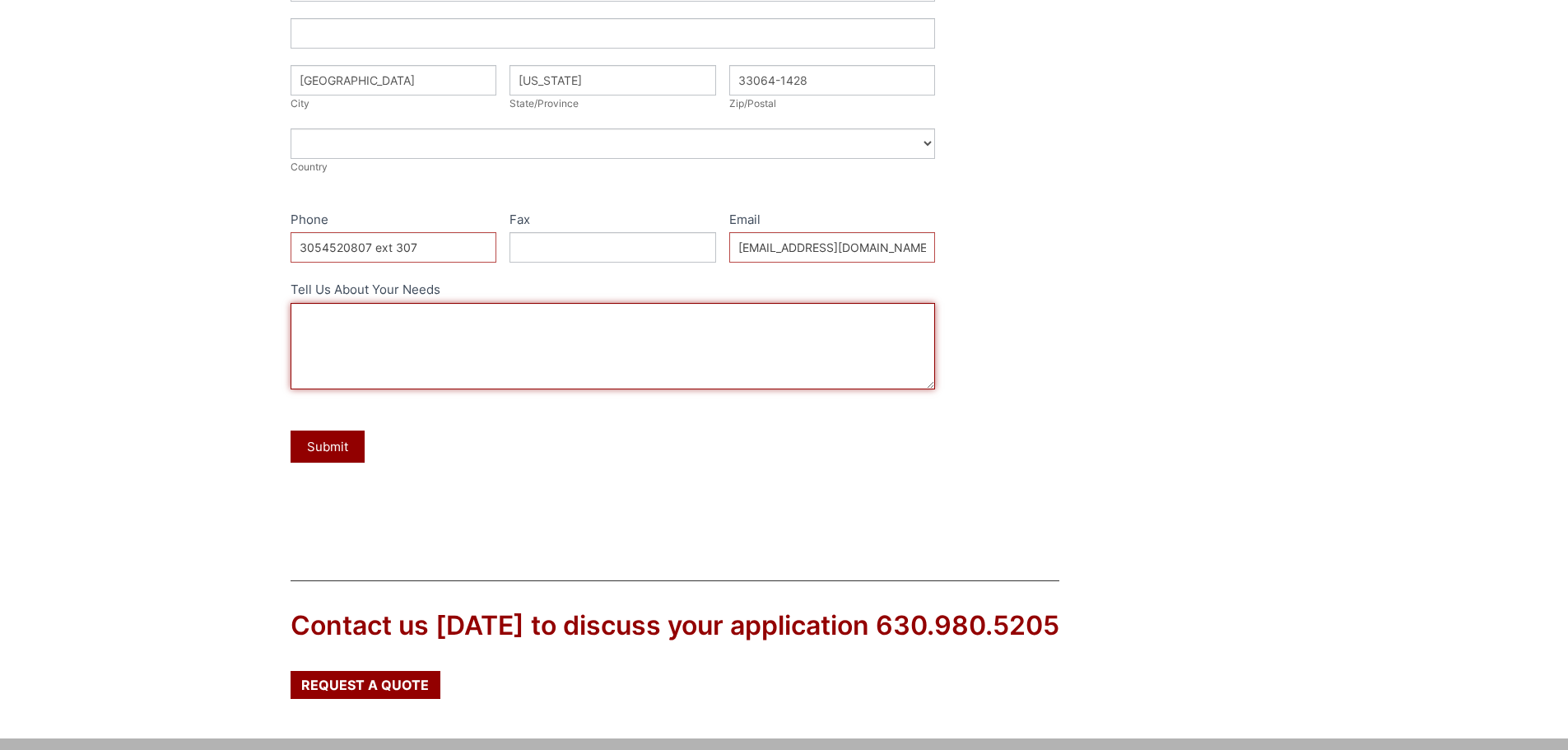
click at [326, 325] on textarea "Tell Us About Your Needs" at bounding box center [613, 346] width 646 height 87
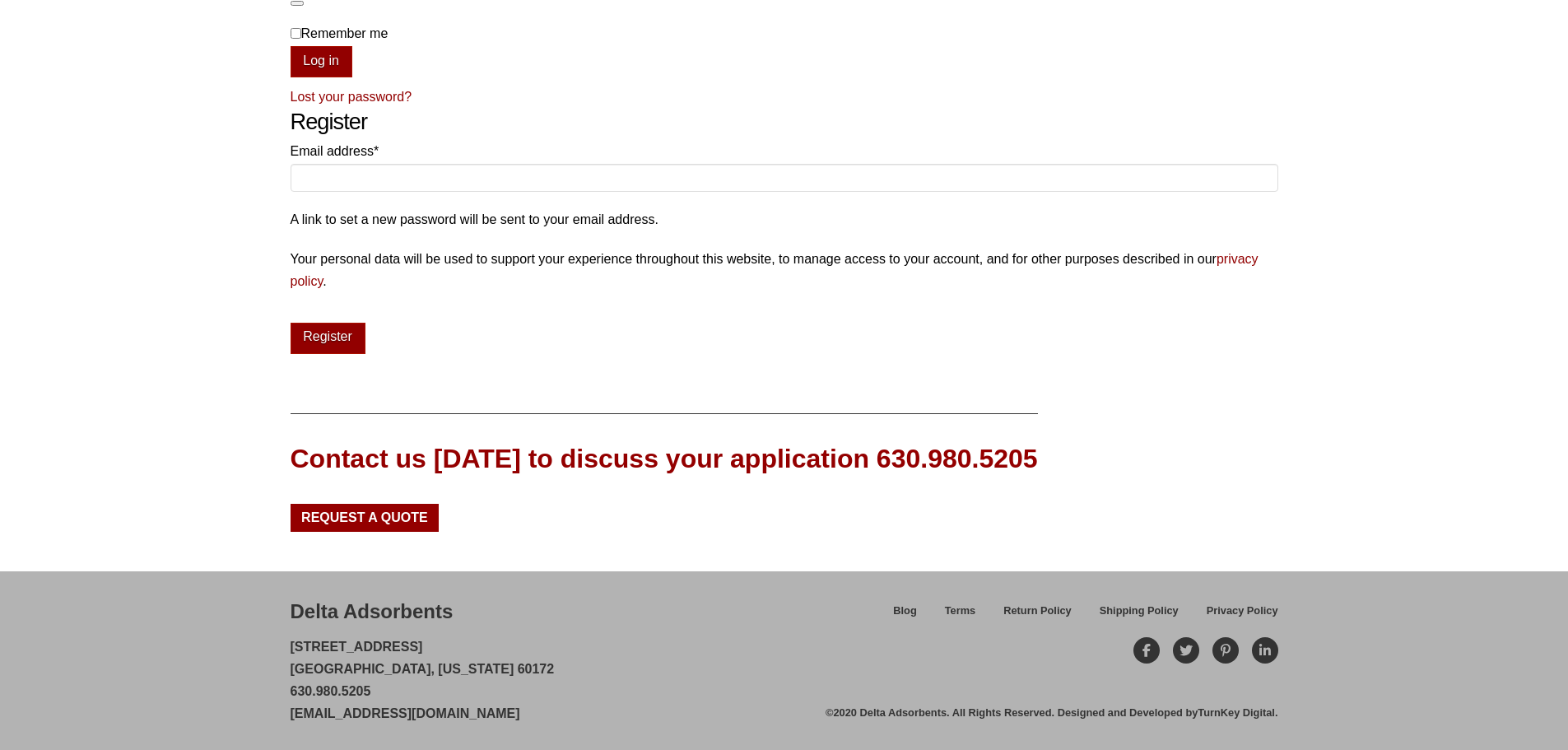
scroll to position [326, 0]
drag, startPoint x: 491, startPoint y: 220, endPoint x: 500, endPoint y: 219, distance: 9.1
click at [500, 219] on p "A link to set a new password will be sent to your email address." at bounding box center [784, 219] width 988 height 23
click at [158, 238] on div "Our website has detected that you are using an outdated browser that will preve…" at bounding box center [784, 212] width 1568 height 1076
click at [338, 64] on button "Log in" at bounding box center [321, 61] width 62 height 31
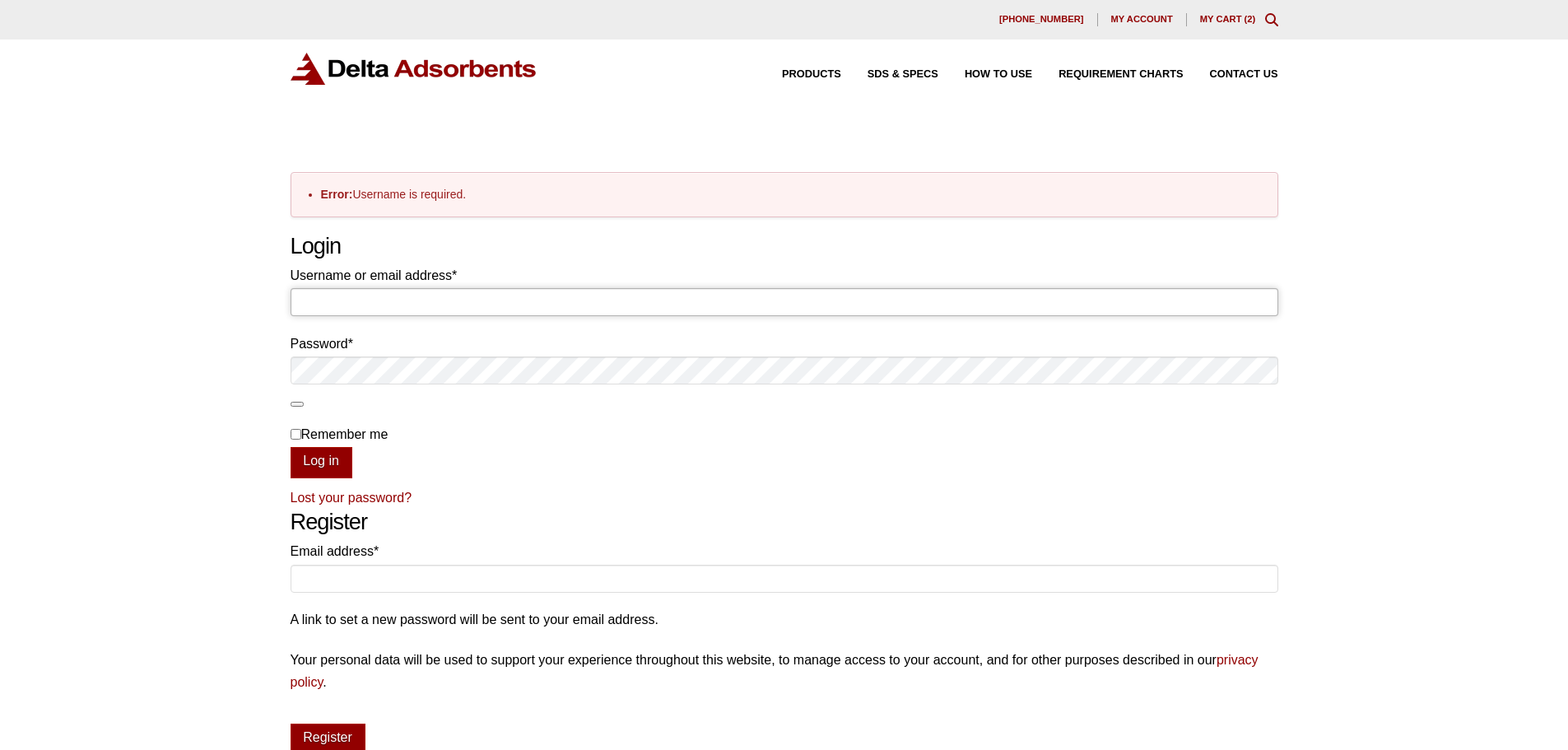
click at [420, 307] on input "Username or email address * Required" at bounding box center [784, 302] width 988 height 28
click at [179, 315] on div "Our website has detected that you are using an outdated browser that will preve…" at bounding box center [784, 576] width 1568 height 1152
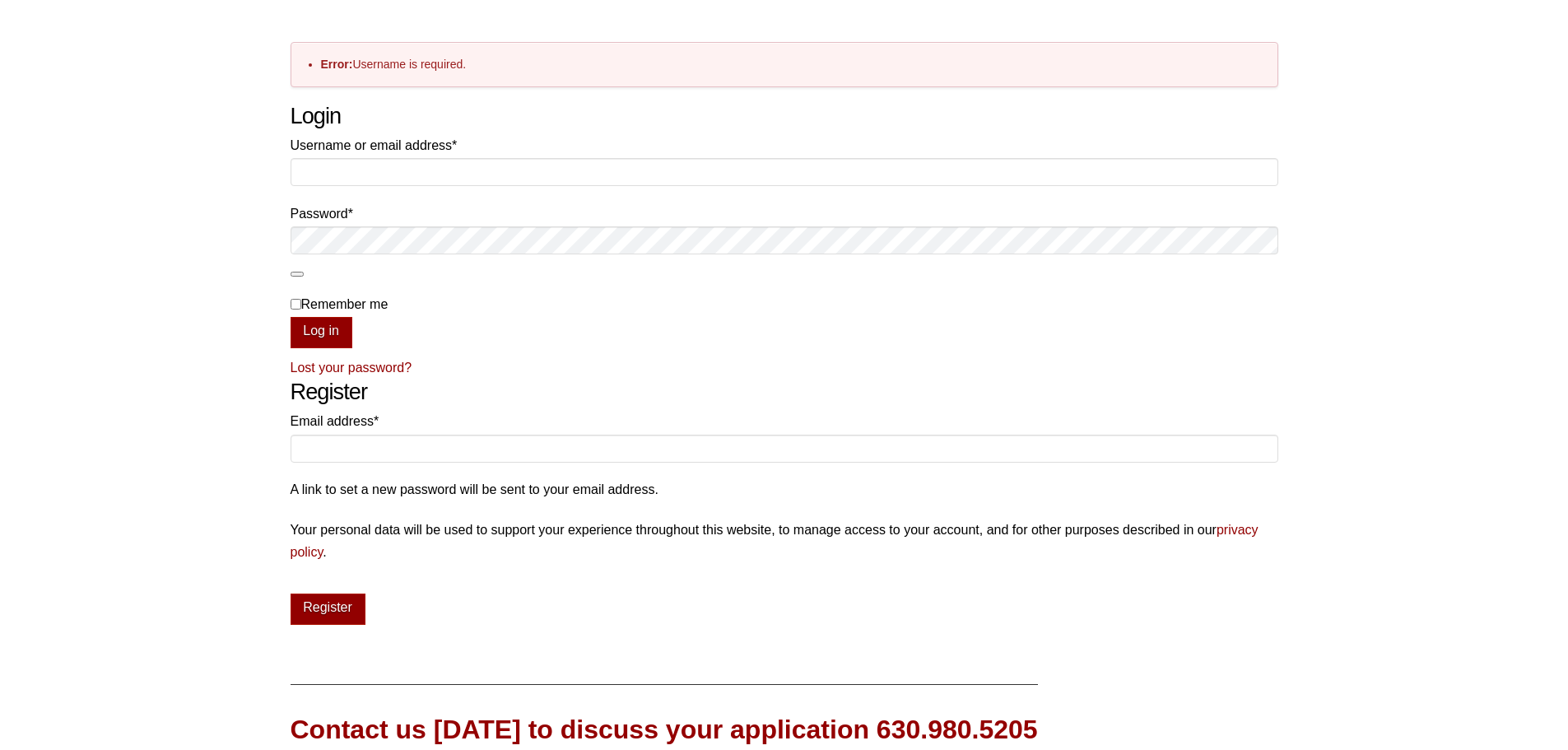
scroll to position [402, 0]
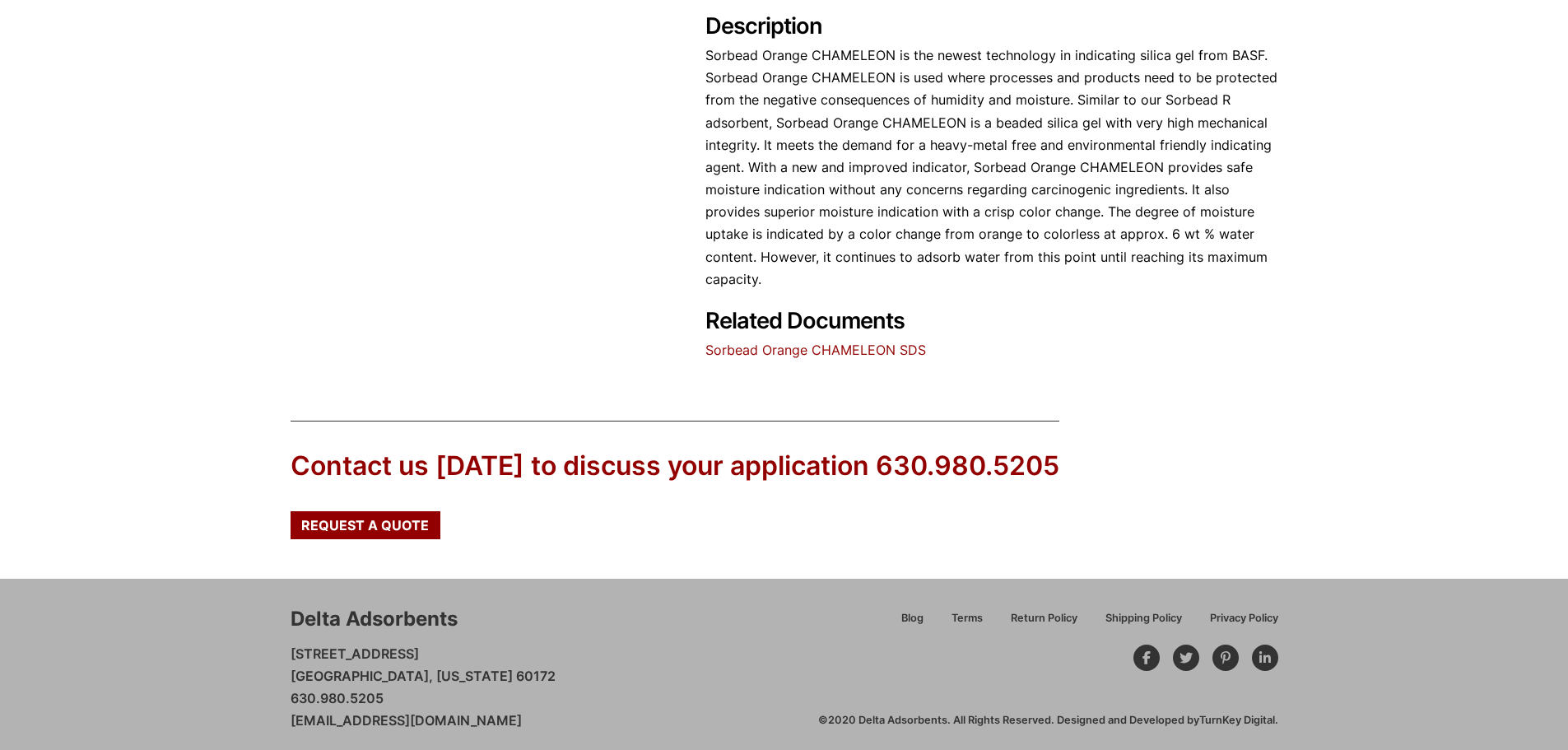
scroll to position [781, 0]
